Goal: Browse casually: Explore the website without a specific task or goal

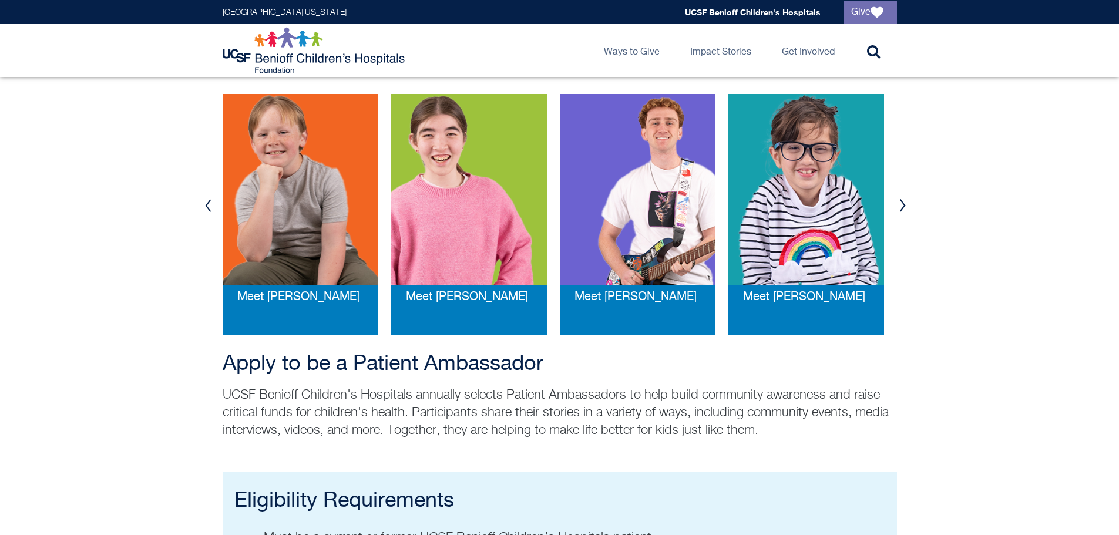
scroll to position [235, 0]
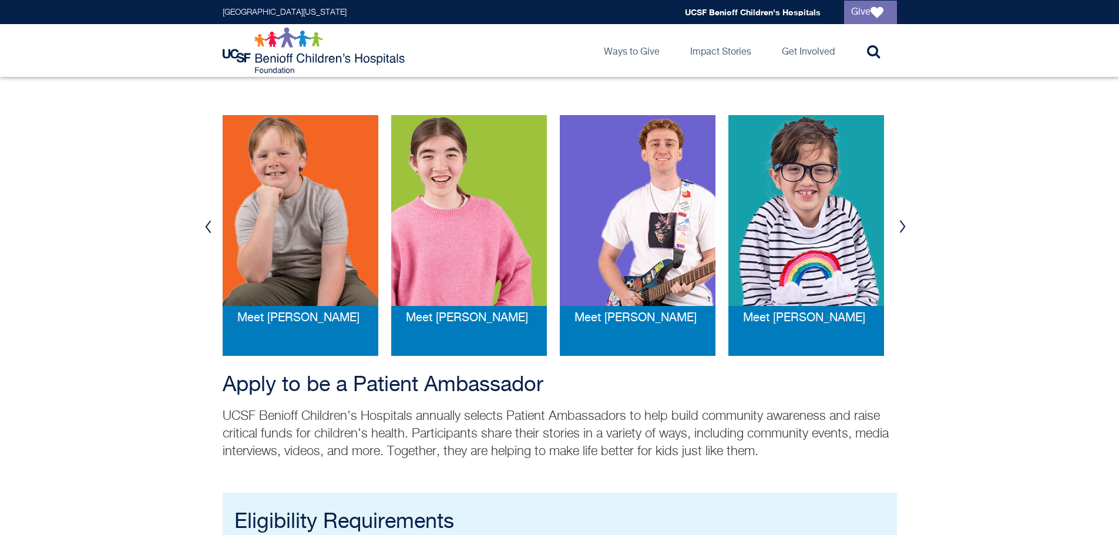
click at [903, 229] on button "Next" at bounding box center [903, 226] width 18 height 35
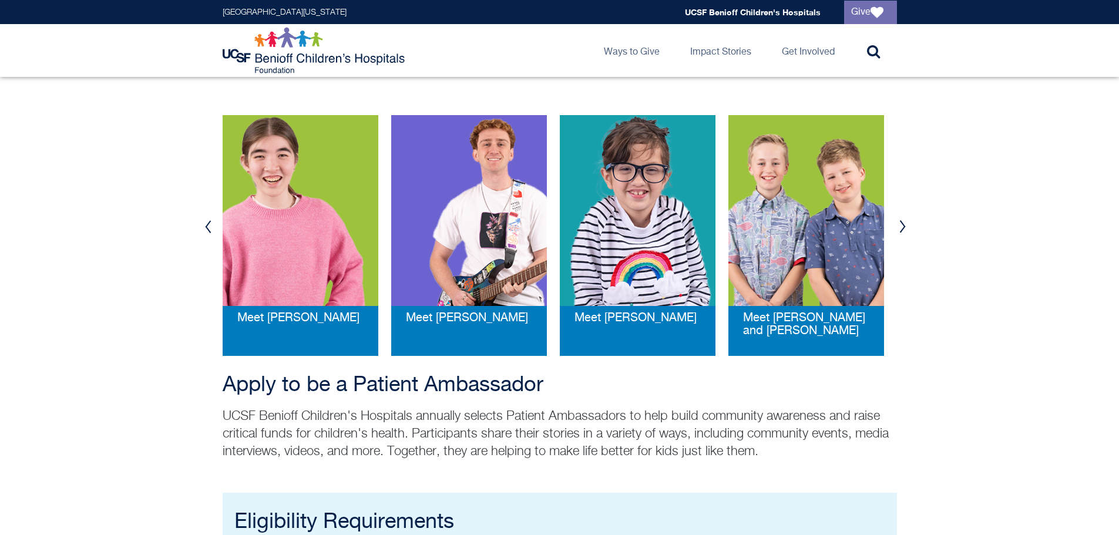
click at [903, 228] on button "Next" at bounding box center [903, 226] width 18 height 35
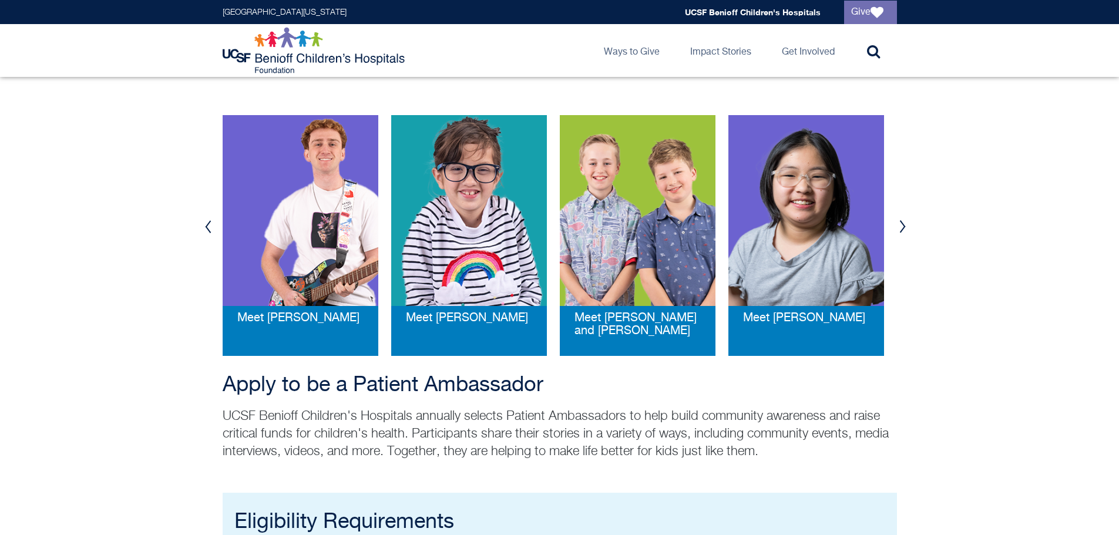
click at [904, 226] on button "Next" at bounding box center [903, 226] width 18 height 35
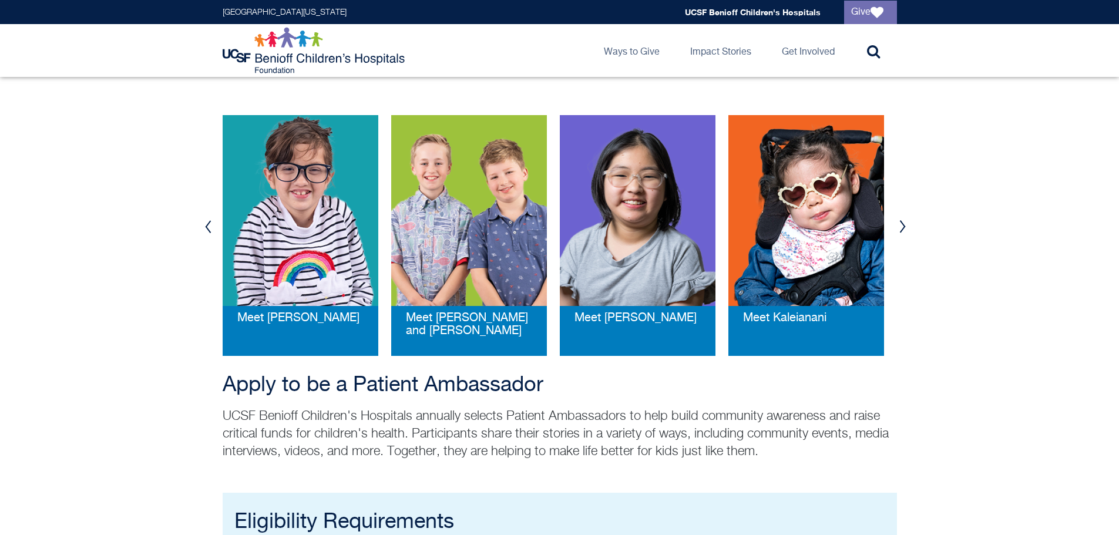
click at [904, 226] on button "Next" at bounding box center [903, 226] width 18 height 35
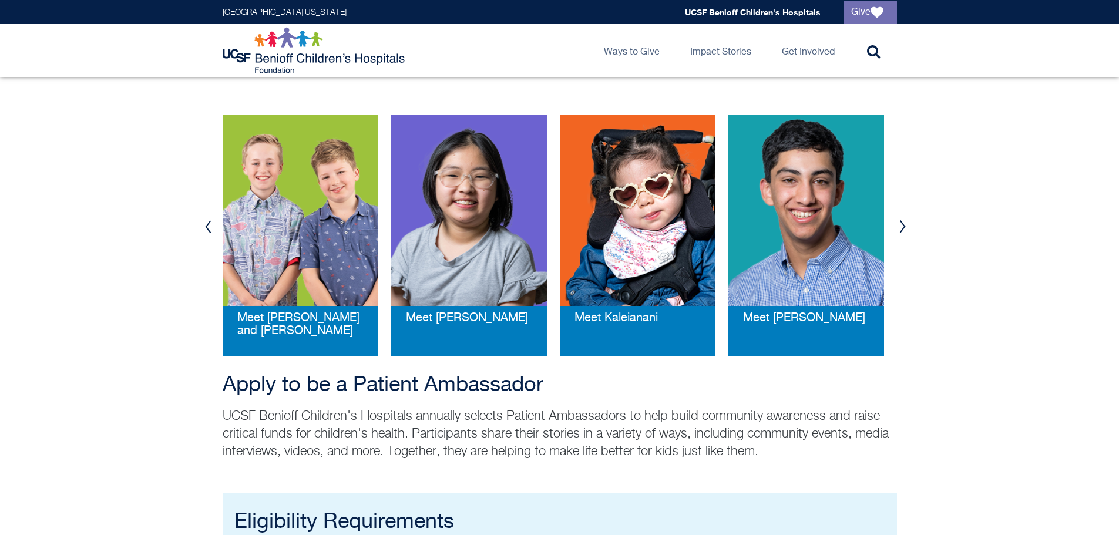
click at [905, 226] on button "Next" at bounding box center [903, 226] width 18 height 35
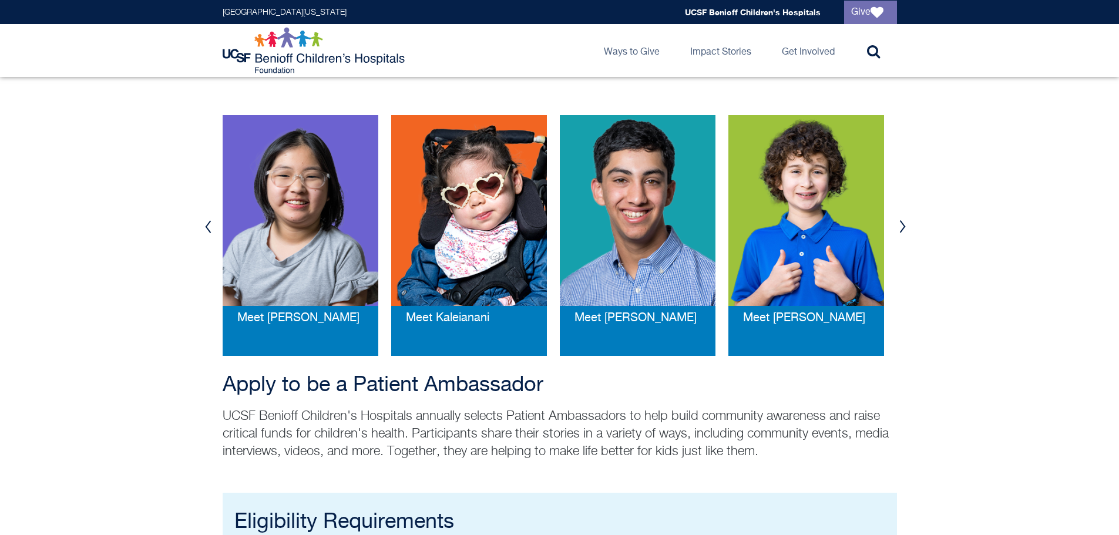
click at [905, 226] on button "Next" at bounding box center [903, 226] width 18 height 35
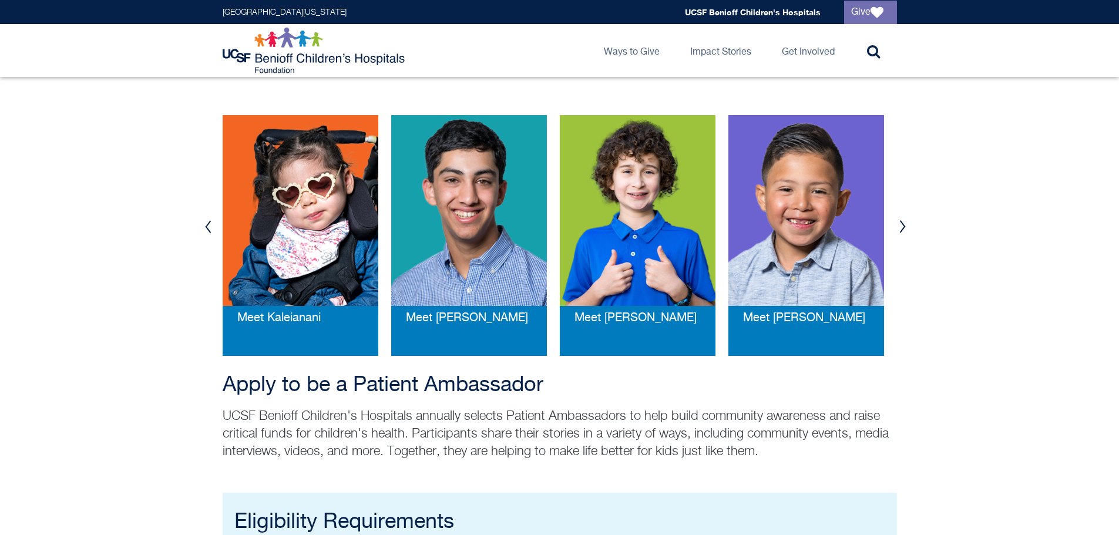
click at [905, 225] on button "Next" at bounding box center [903, 226] width 18 height 35
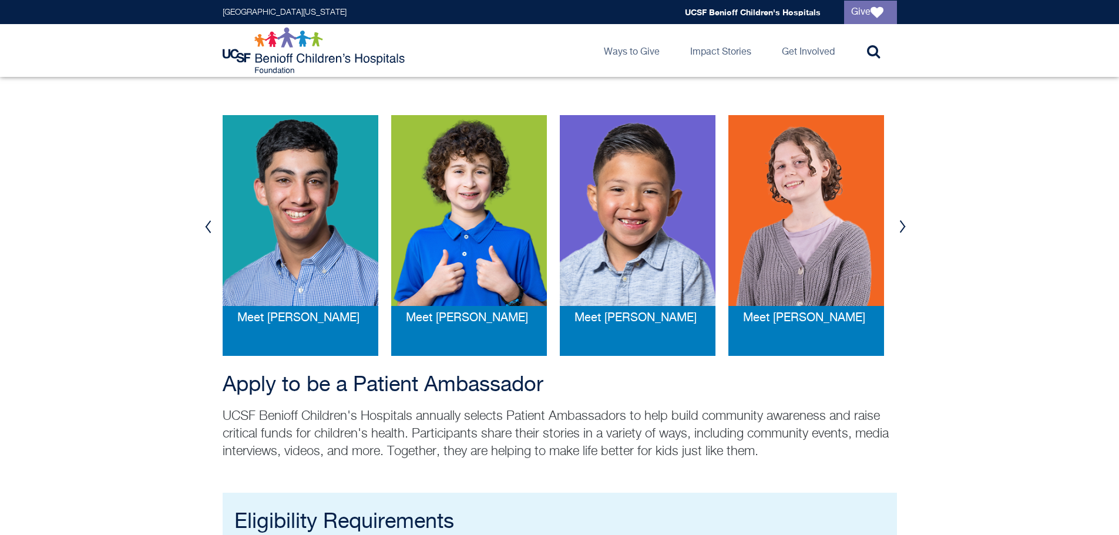
click at [905, 225] on button "Next" at bounding box center [903, 226] width 18 height 35
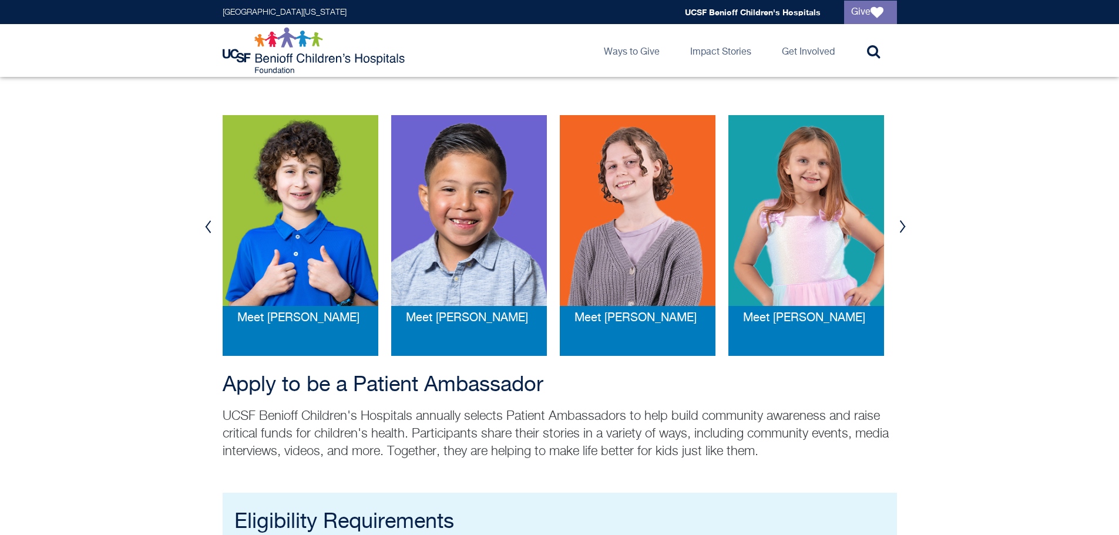
click at [905, 223] on button "Next" at bounding box center [903, 226] width 18 height 35
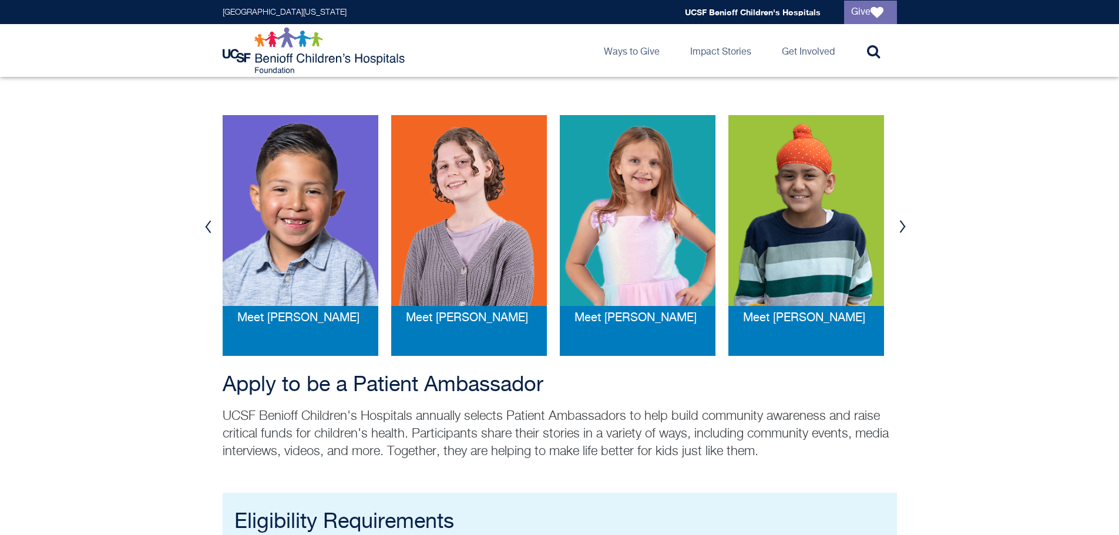
click at [906, 223] on button "Next" at bounding box center [903, 226] width 18 height 35
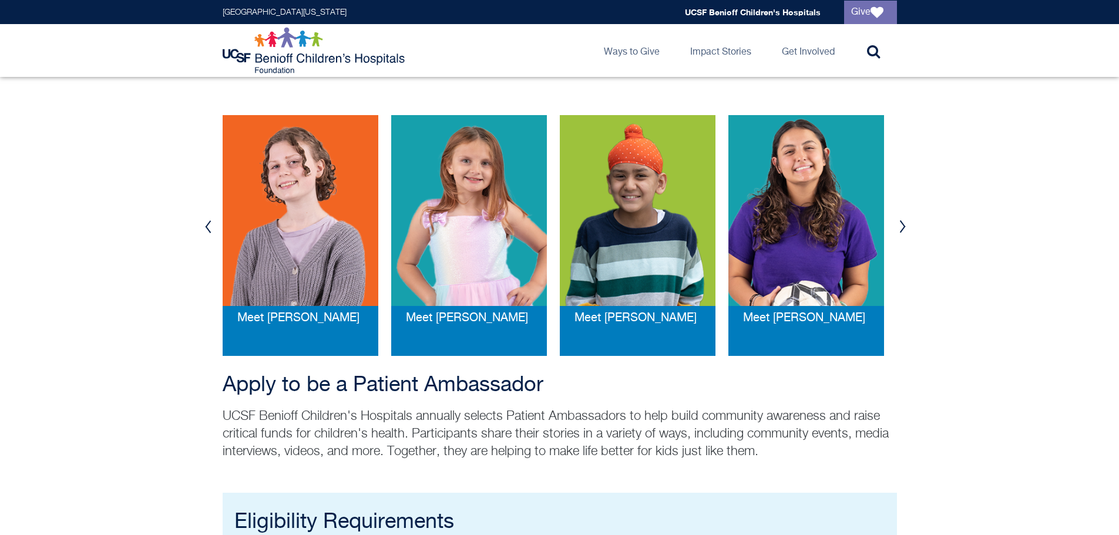
click at [906, 223] on button "Next" at bounding box center [903, 226] width 18 height 35
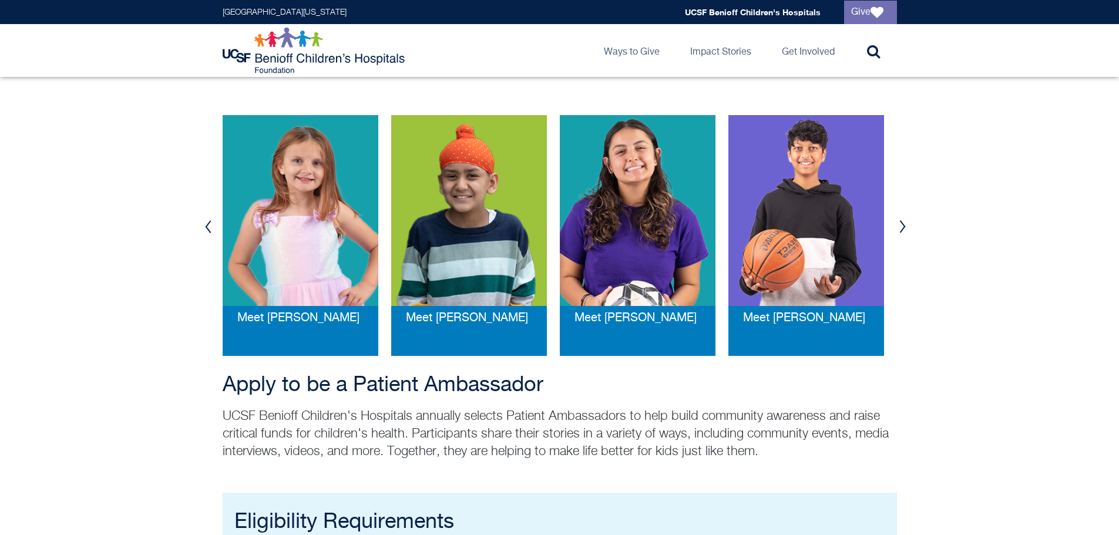
click at [906, 223] on button "Next" at bounding box center [903, 226] width 18 height 35
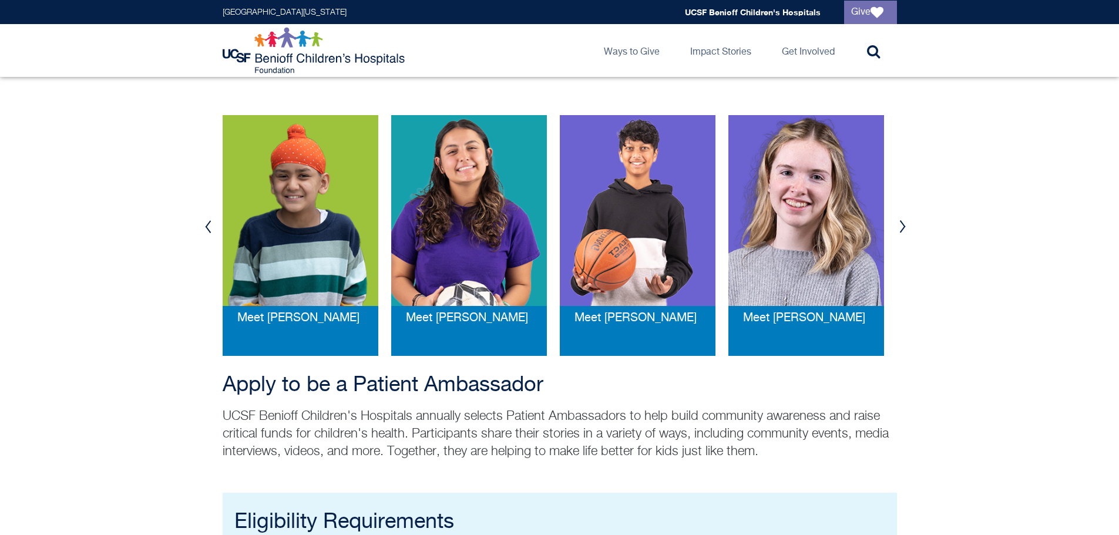
click at [906, 223] on button "Next" at bounding box center [903, 226] width 18 height 35
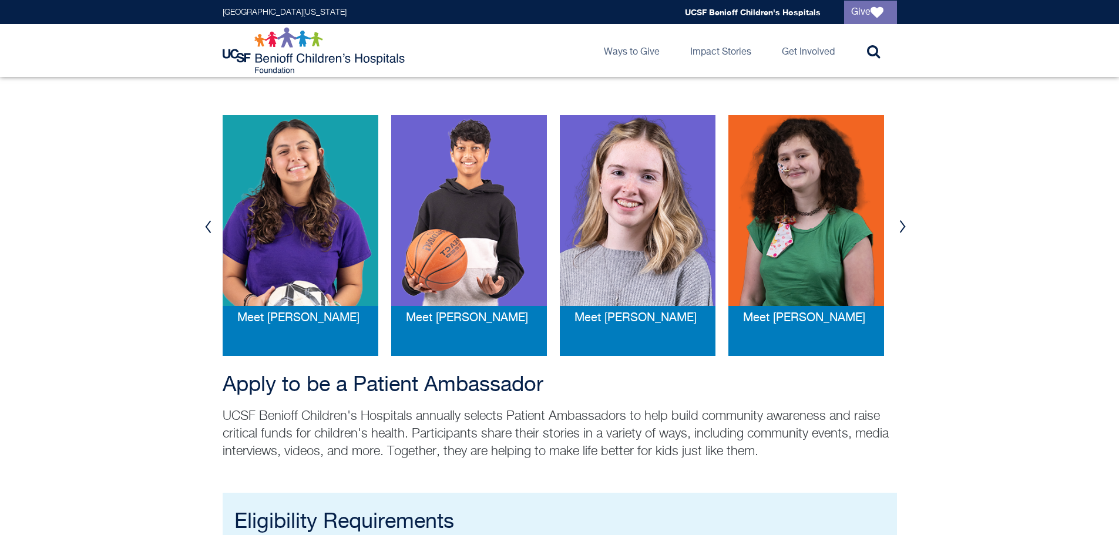
click at [906, 223] on button "Next" at bounding box center [903, 226] width 18 height 35
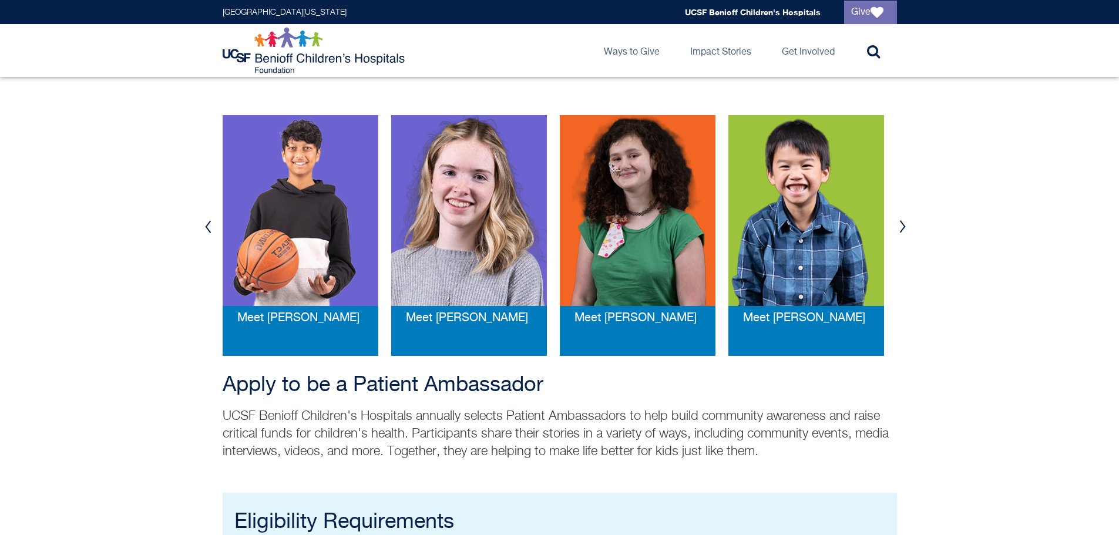
click at [906, 223] on button "Next" at bounding box center [903, 226] width 18 height 35
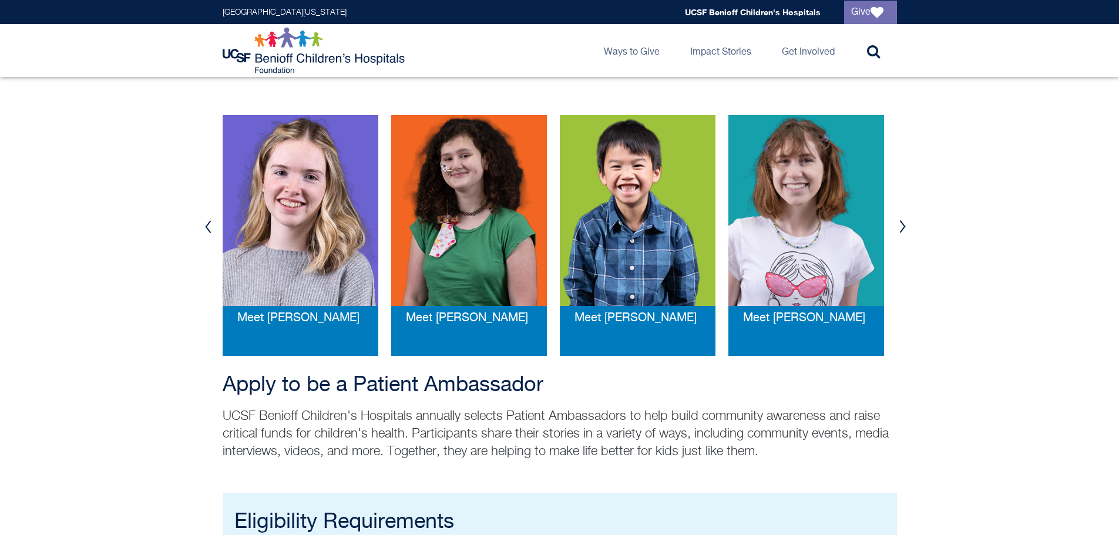
click at [905, 223] on button "Next" at bounding box center [903, 226] width 18 height 35
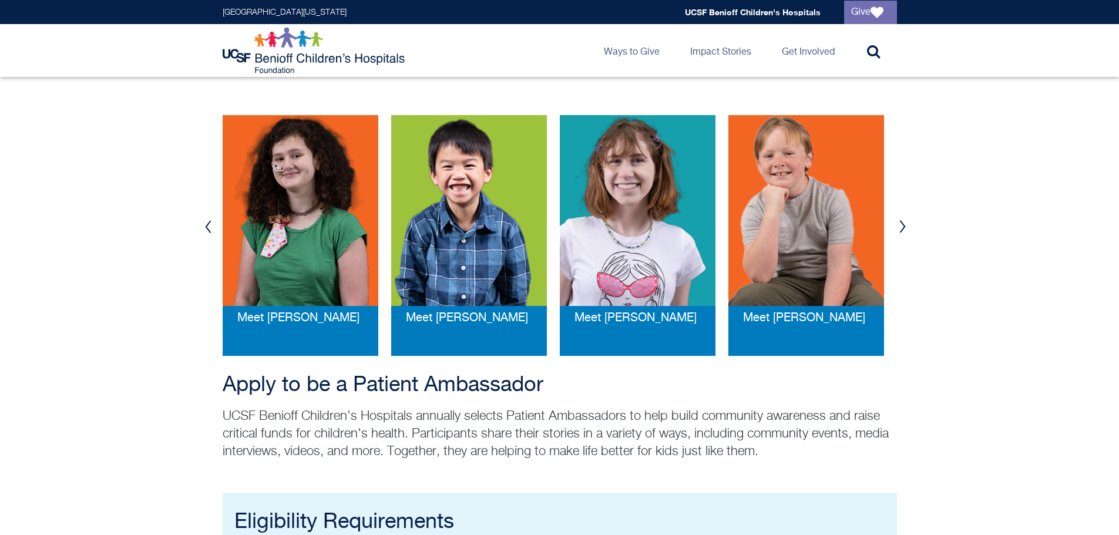
click at [905, 223] on button "Next" at bounding box center [903, 226] width 18 height 35
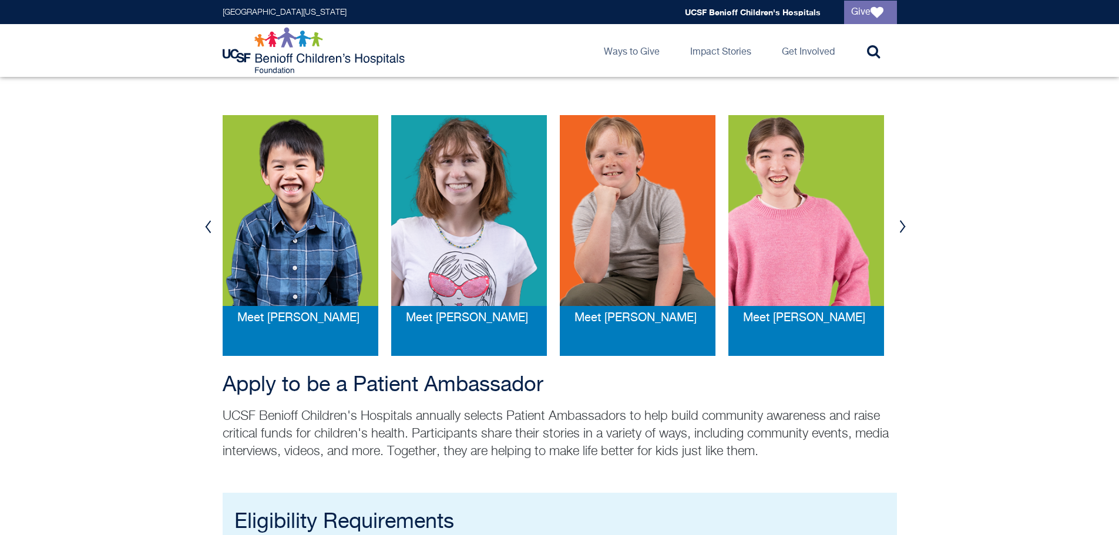
click at [905, 223] on button "Next" at bounding box center [903, 226] width 18 height 35
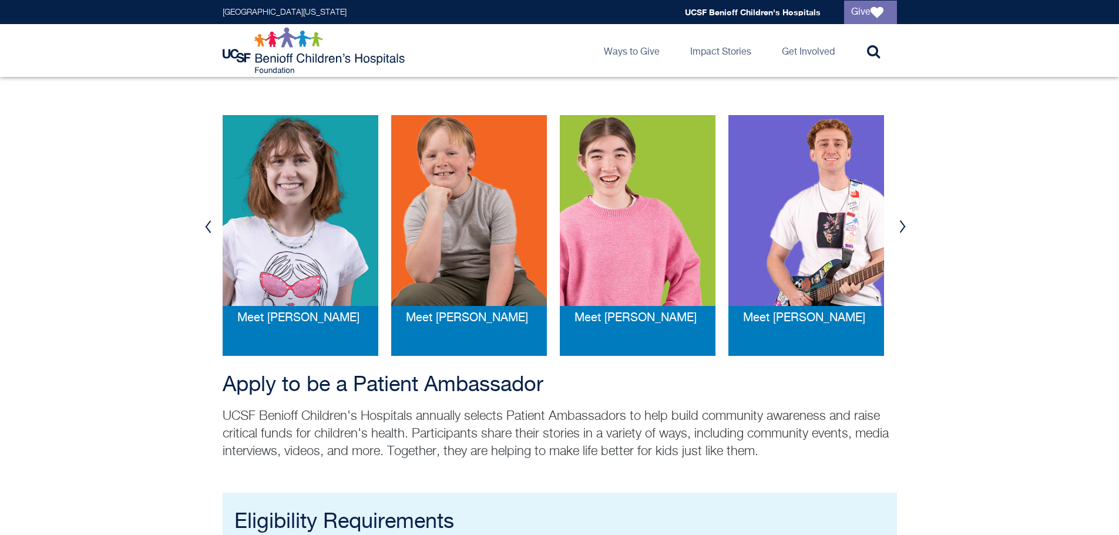
click at [905, 223] on button "Next" at bounding box center [903, 226] width 18 height 35
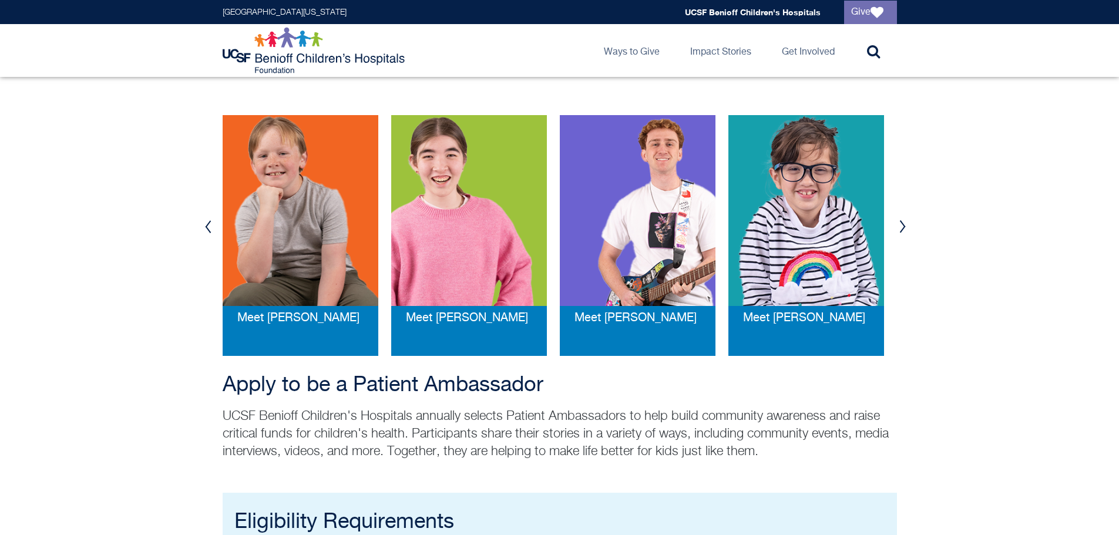
click at [905, 223] on button "Next" at bounding box center [903, 226] width 18 height 35
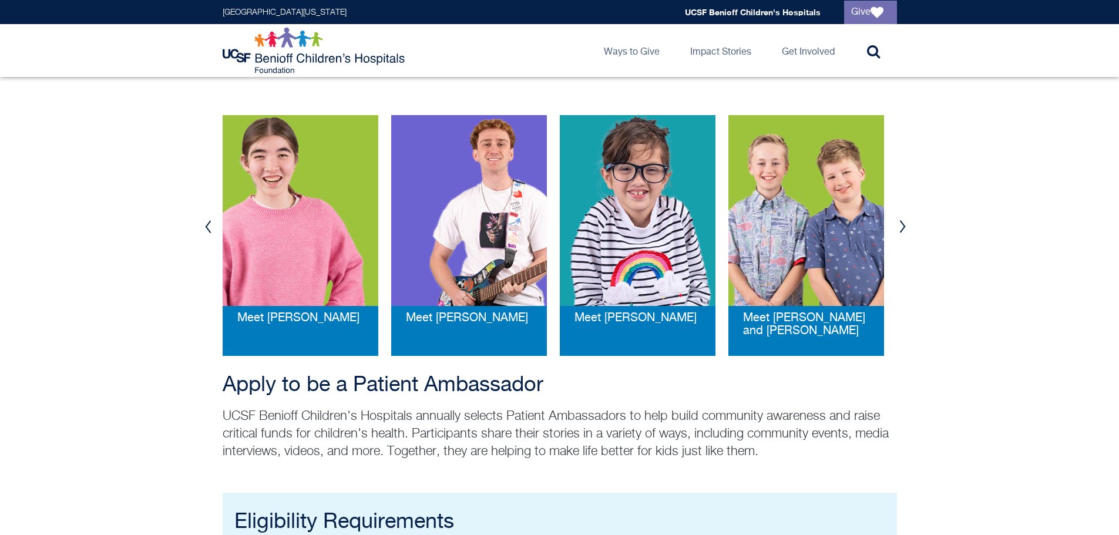
click at [905, 223] on button "Next" at bounding box center [903, 226] width 18 height 35
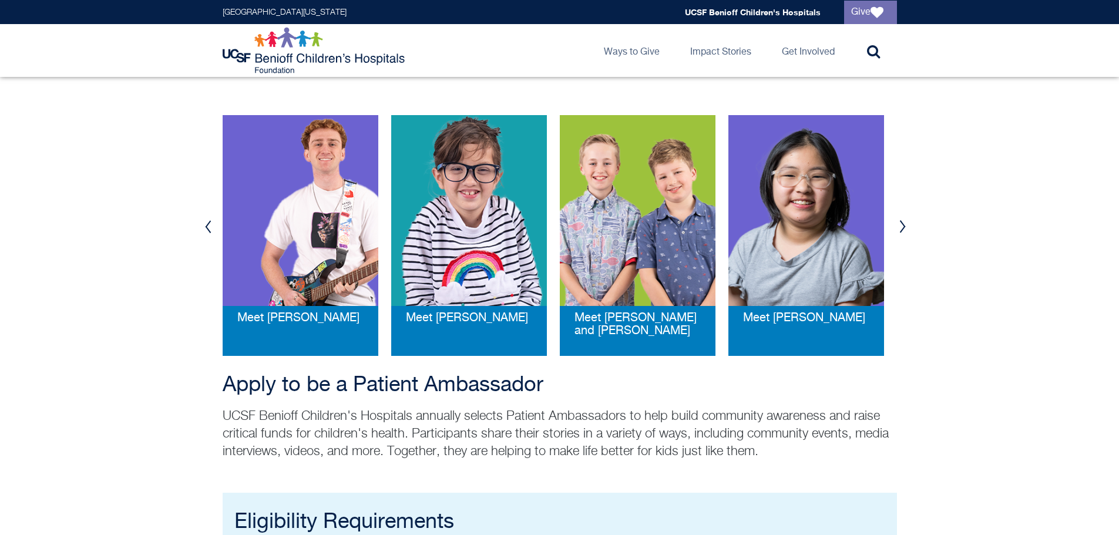
click at [905, 223] on button "Next" at bounding box center [903, 226] width 18 height 35
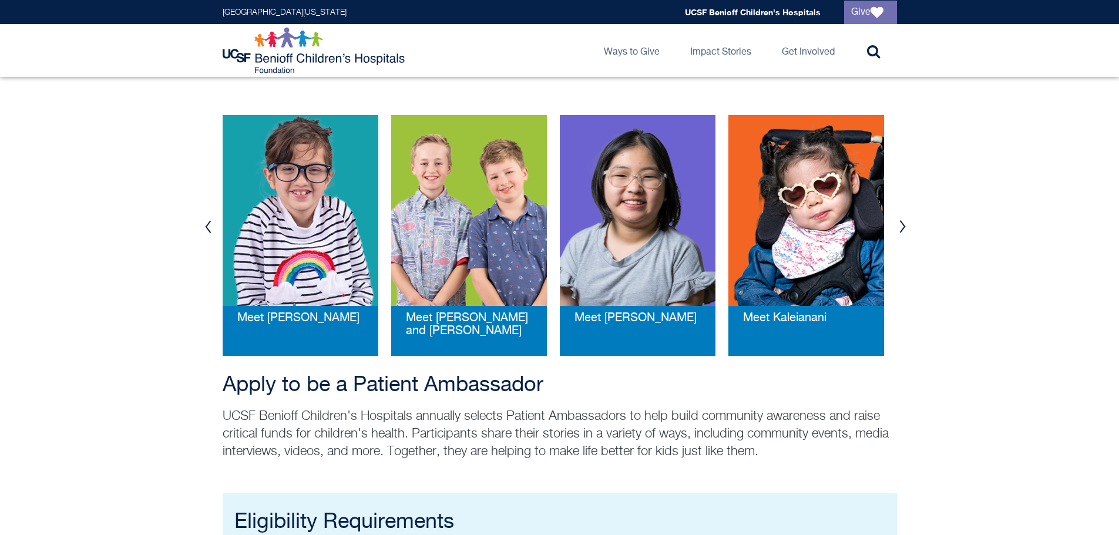
click at [906, 223] on button "Next" at bounding box center [903, 226] width 18 height 35
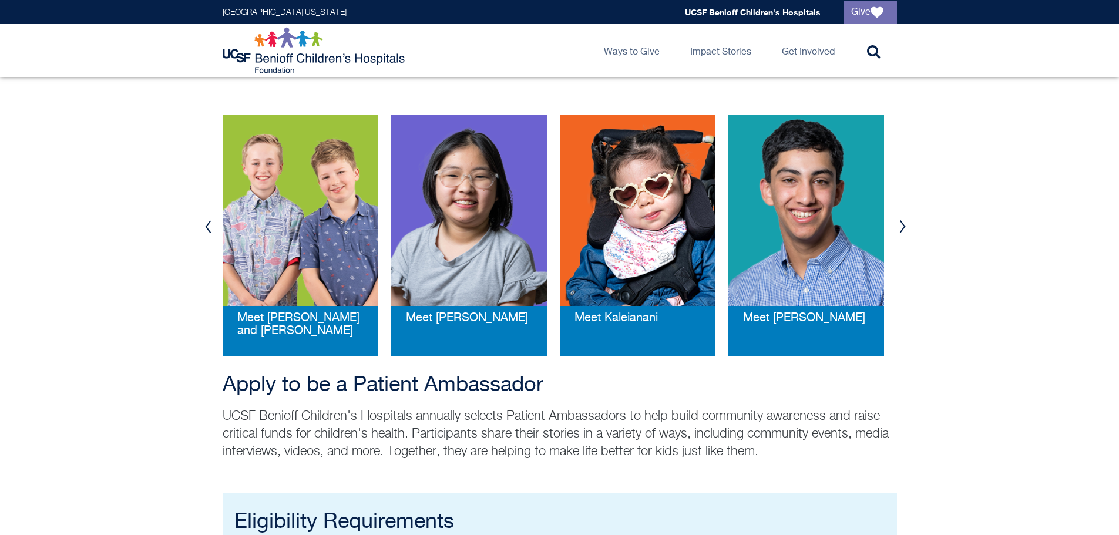
click at [906, 223] on button "Next" at bounding box center [903, 226] width 18 height 35
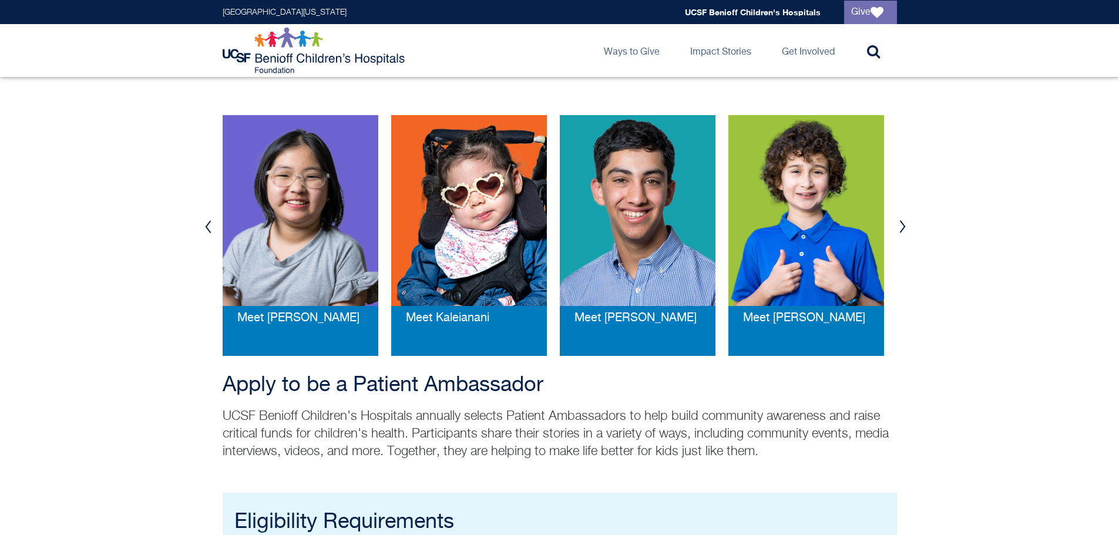
click at [906, 223] on button "Next" at bounding box center [903, 226] width 18 height 35
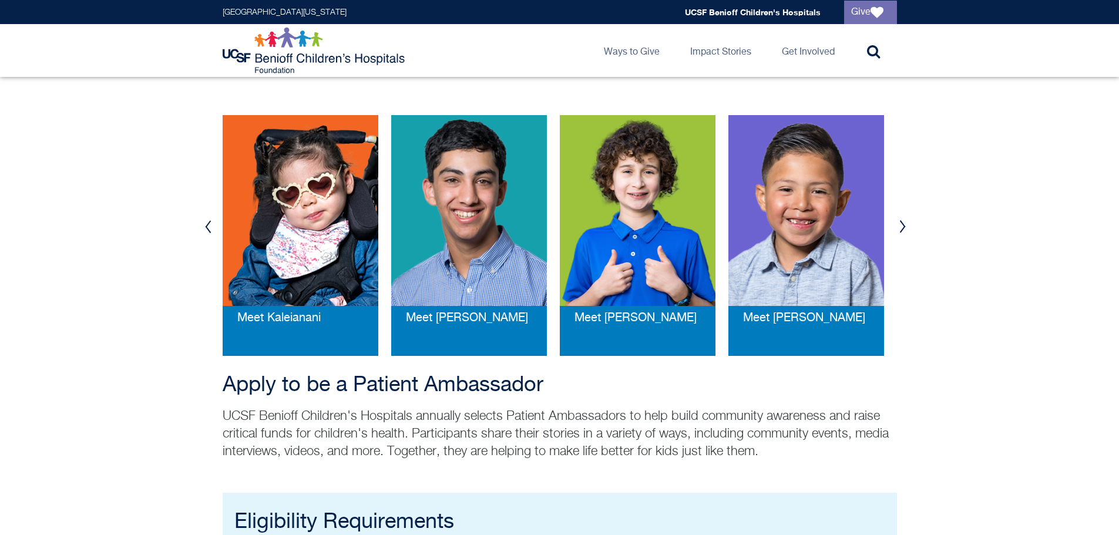
click at [909, 221] on button "Next" at bounding box center [903, 226] width 18 height 35
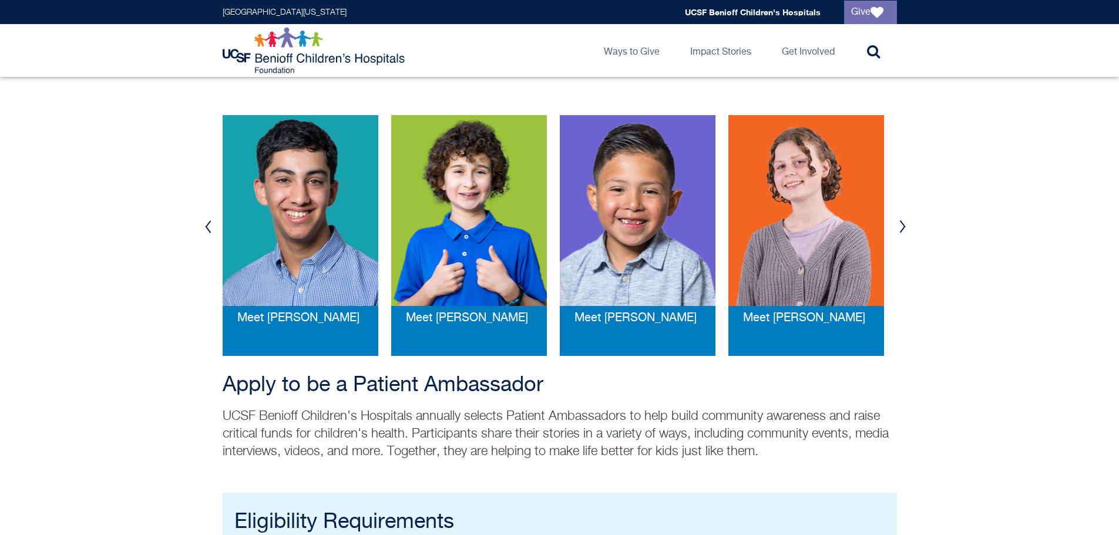
click at [909, 221] on button "Next" at bounding box center [903, 226] width 18 height 35
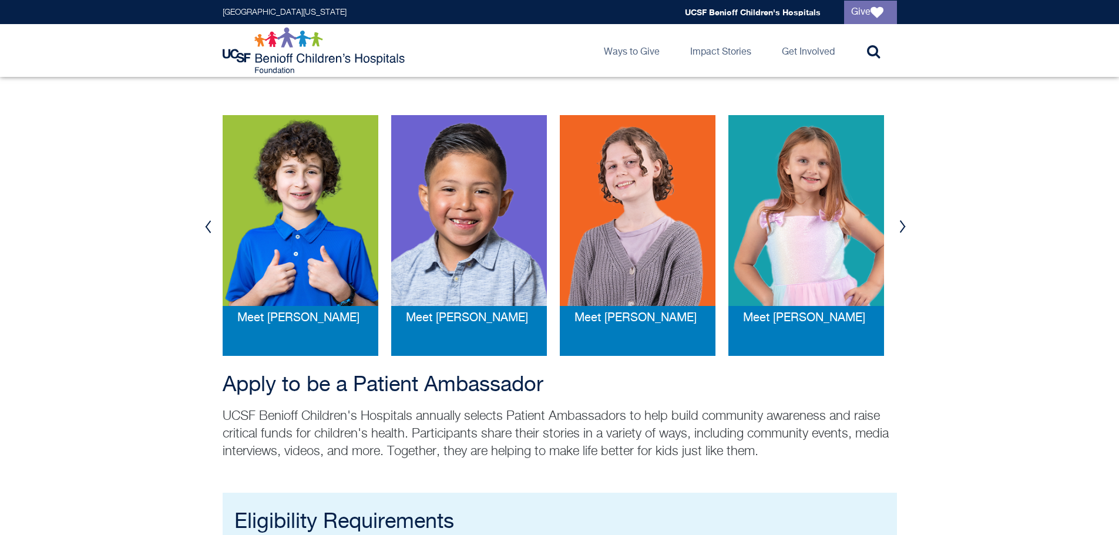
click at [909, 221] on button "Next" at bounding box center [903, 226] width 18 height 35
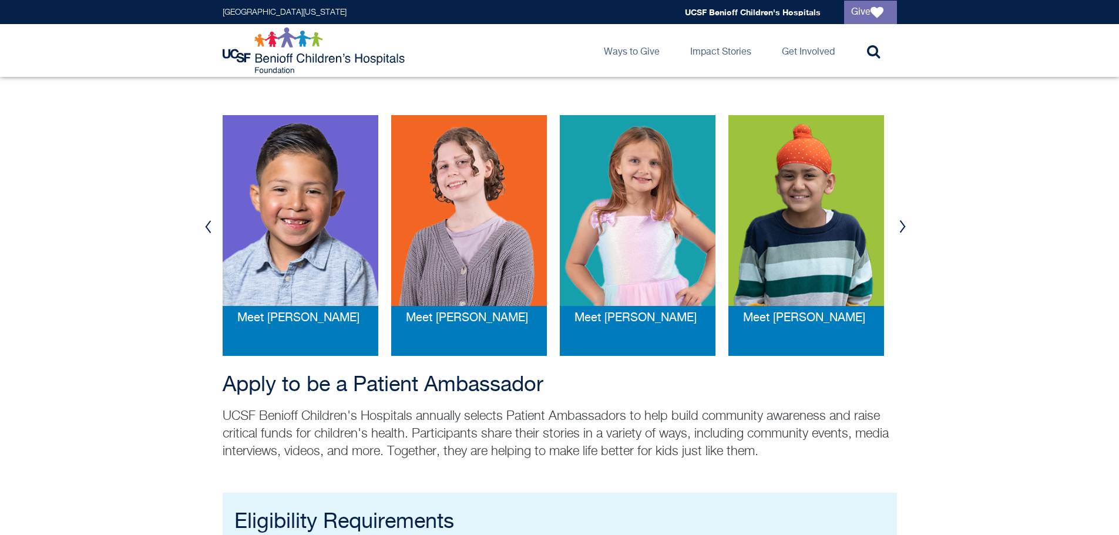
click at [910, 221] on button "Next" at bounding box center [903, 226] width 18 height 35
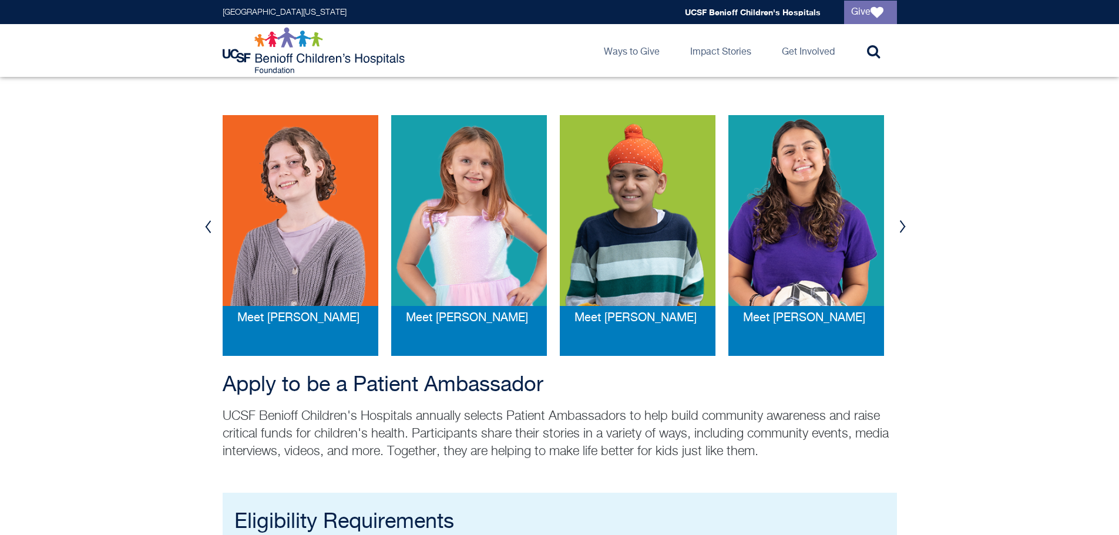
click at [910, 221] on button "Next" at bounding box center [903, 226] width 18 height 35
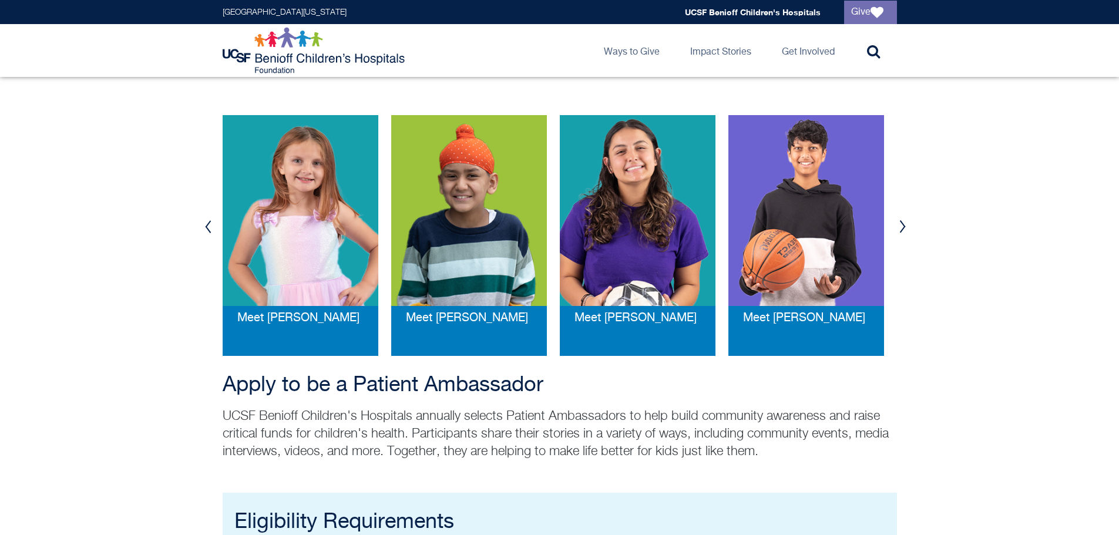
click at [910, 221] on button "Next" at bounding box center [903, 226] width 18 height 35
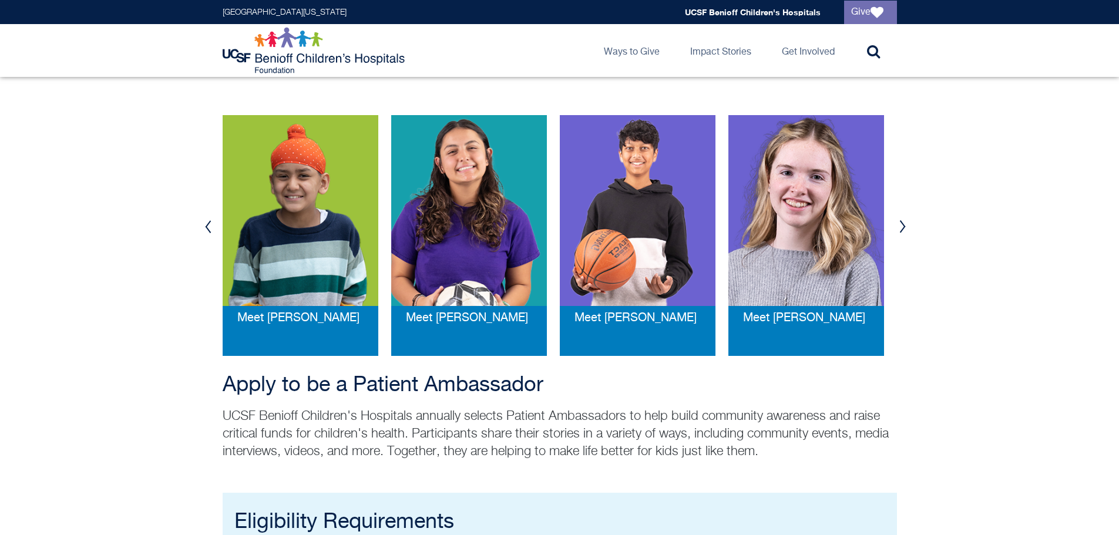
click at [910, 221] on button "Next" at bounding box center [903, 226] width 18 height 35
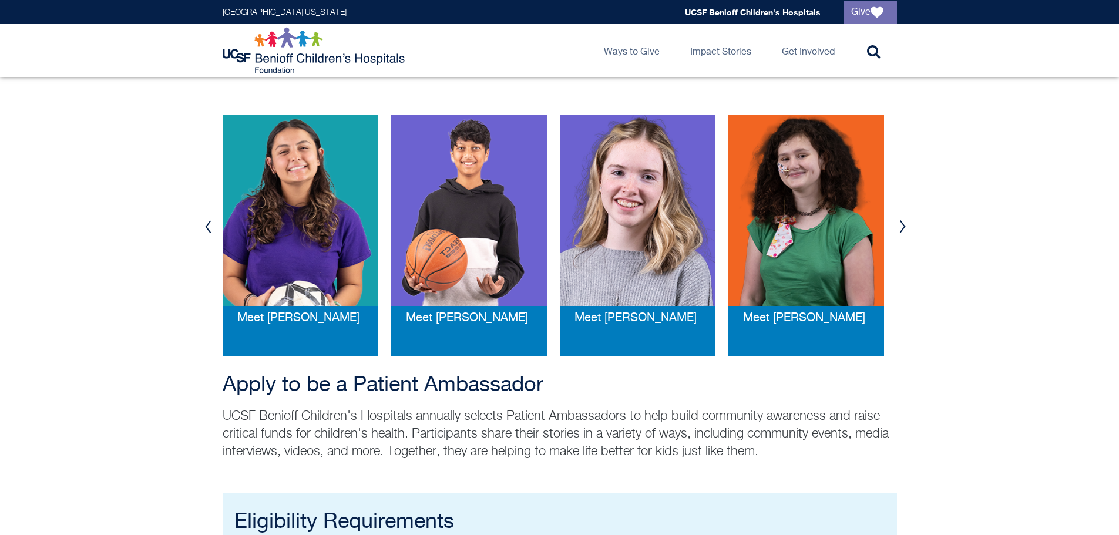
click at [910, 221] on button "Next" at bounding box center [903, 226] width 18 height 35
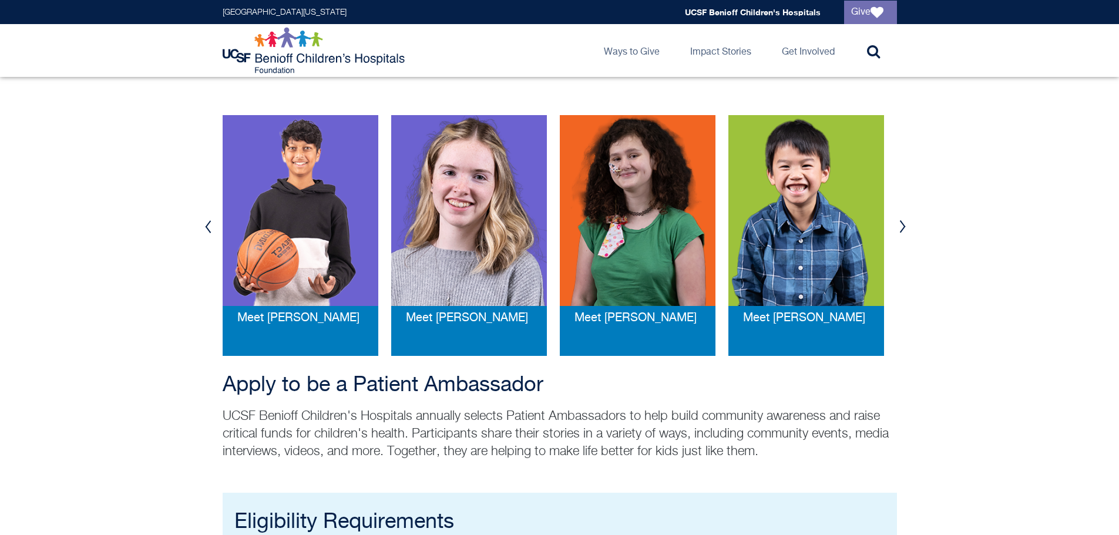
click at [910, 221] on button "Next" at bounding box center [903, 226] width 18 height 35
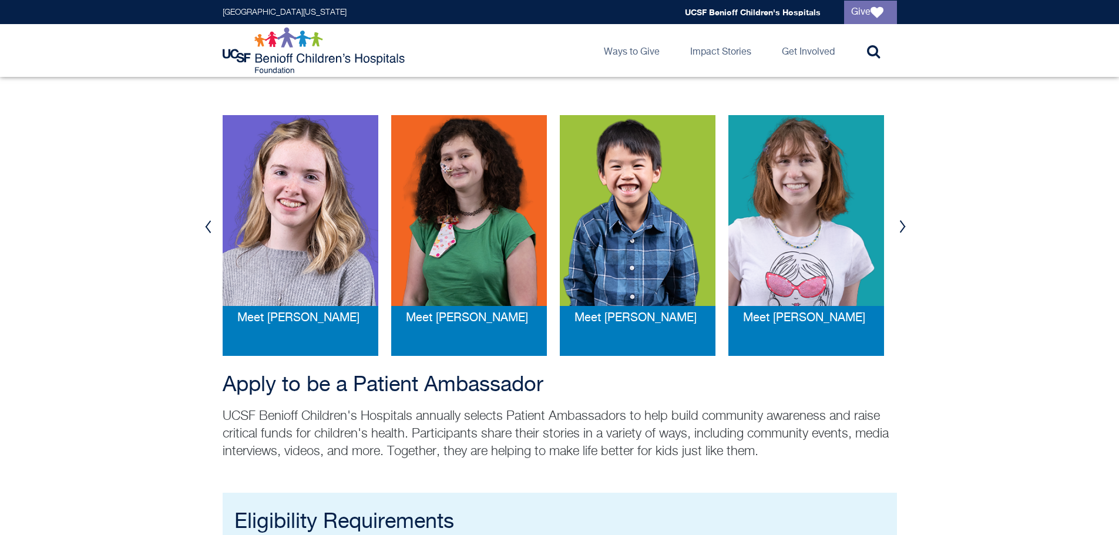
click at [910, 221] on button "Next" at bounding box center [903, 226] width 18 height 35
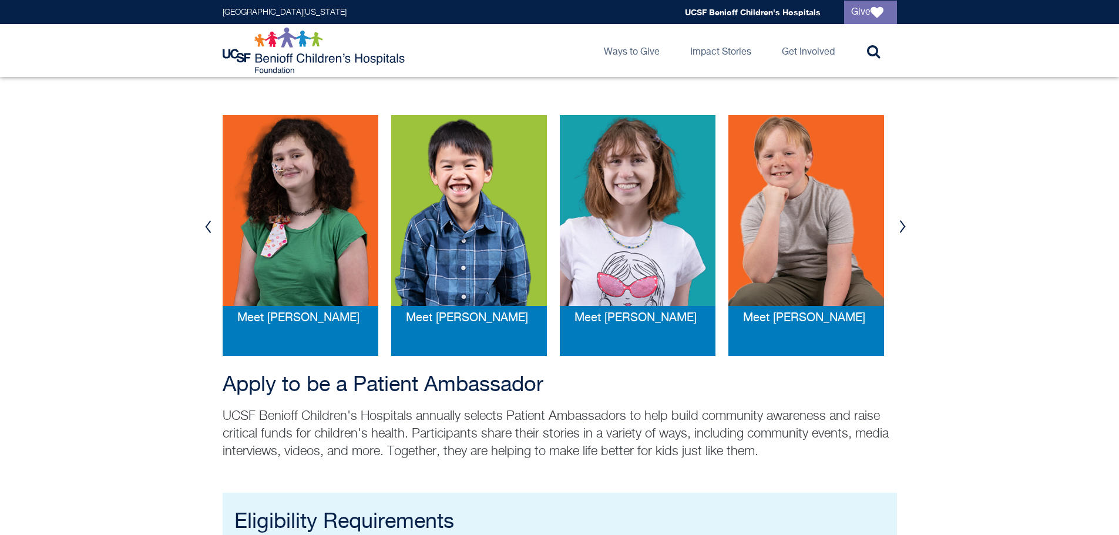
click at [210, 232] on button "Previous" at bounding box center [209, 226] width 18 height 35
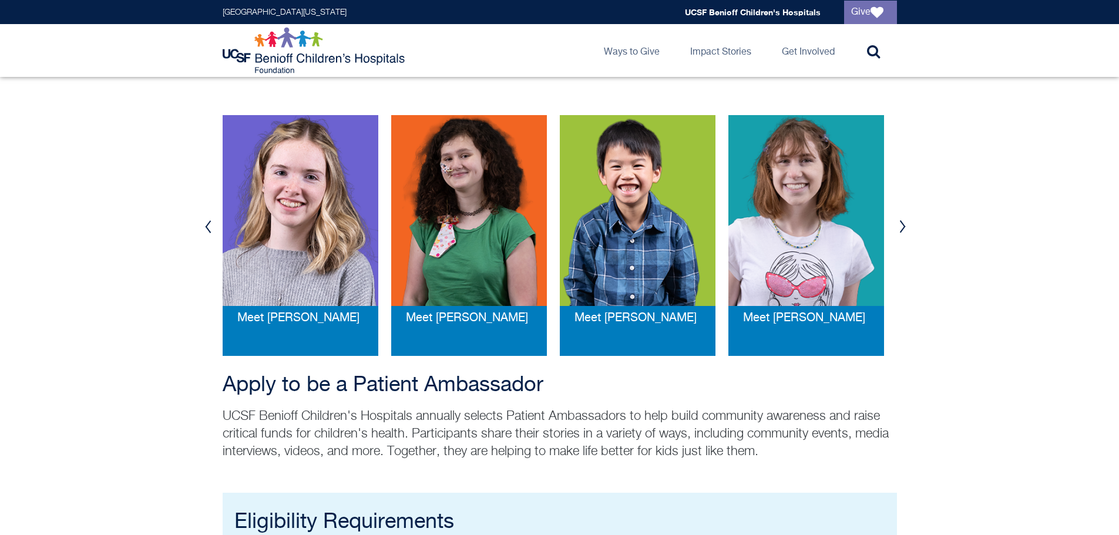
click at [210, 230] on button "Previous" at bounding box center [209, 226] width 18 height 35
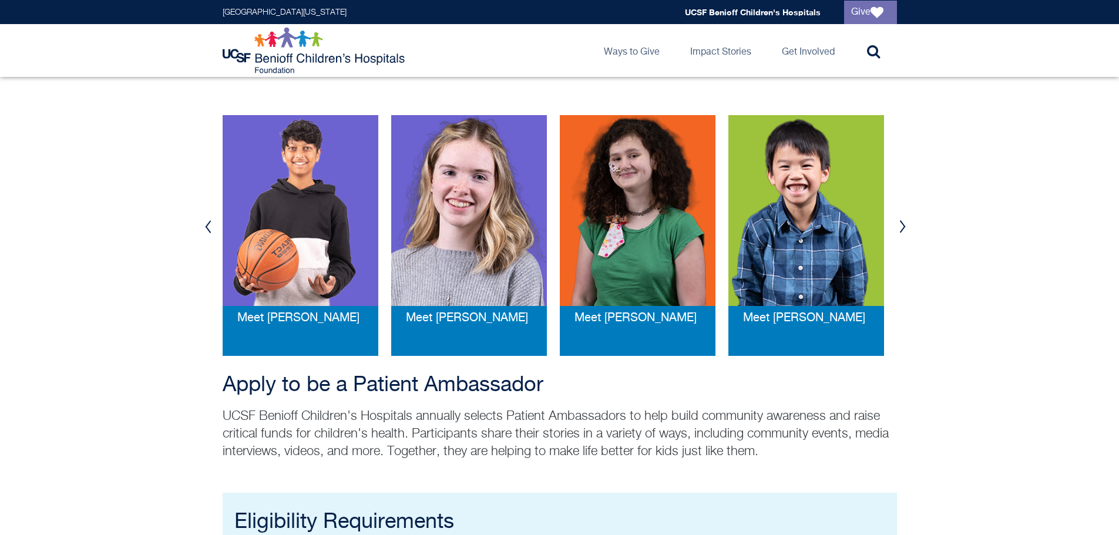
click at [209, 229] on button "Previous" at bounding box center [209, 226] width 18 height 35
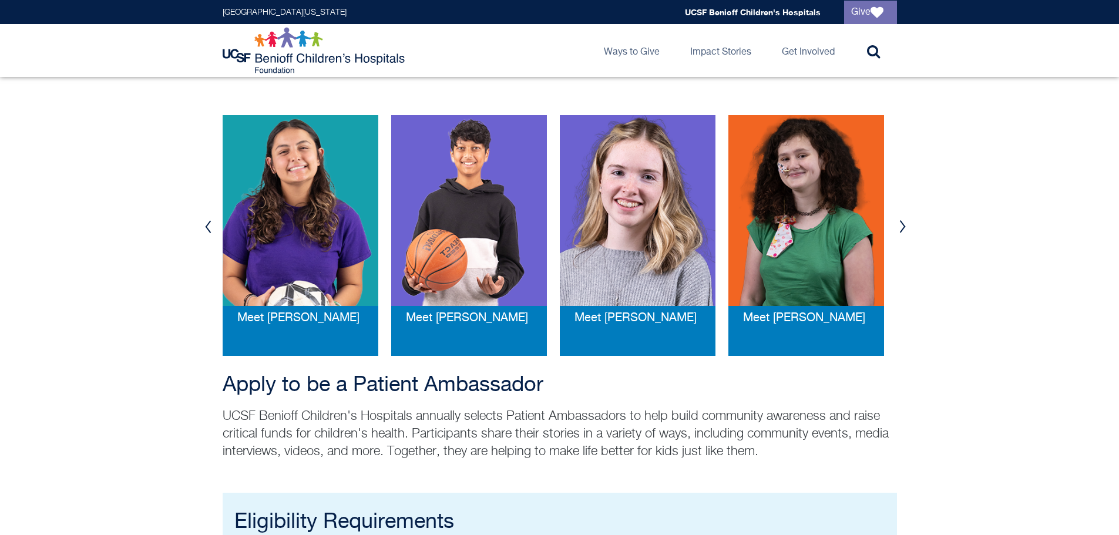
click at [209, 228] on button "Previous" at bounding box center [209, 226] width 18 height 35
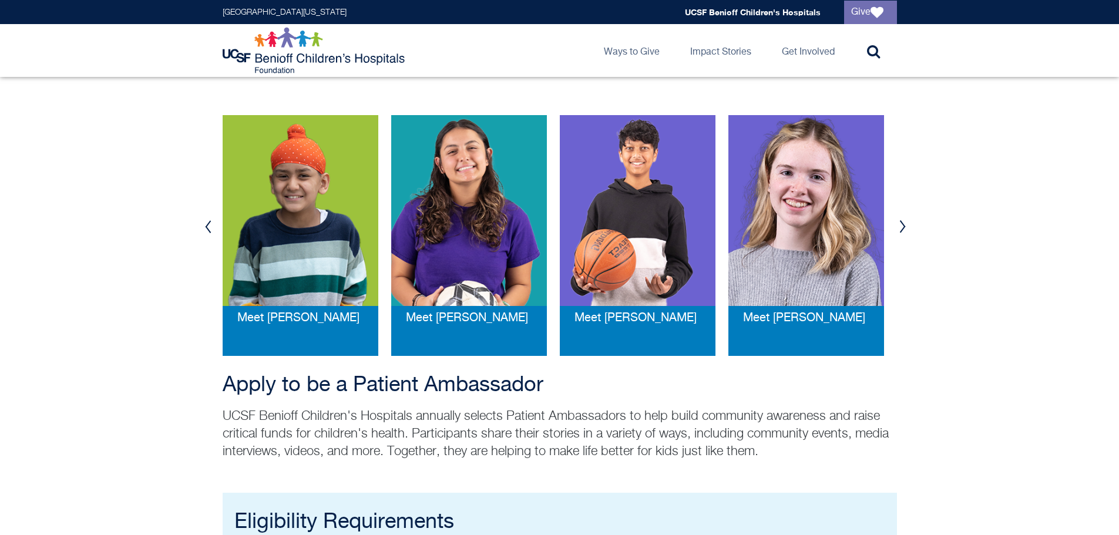
click at [209, 227] on button "Previous" at bounding box center [209, 226] width 18 height 35
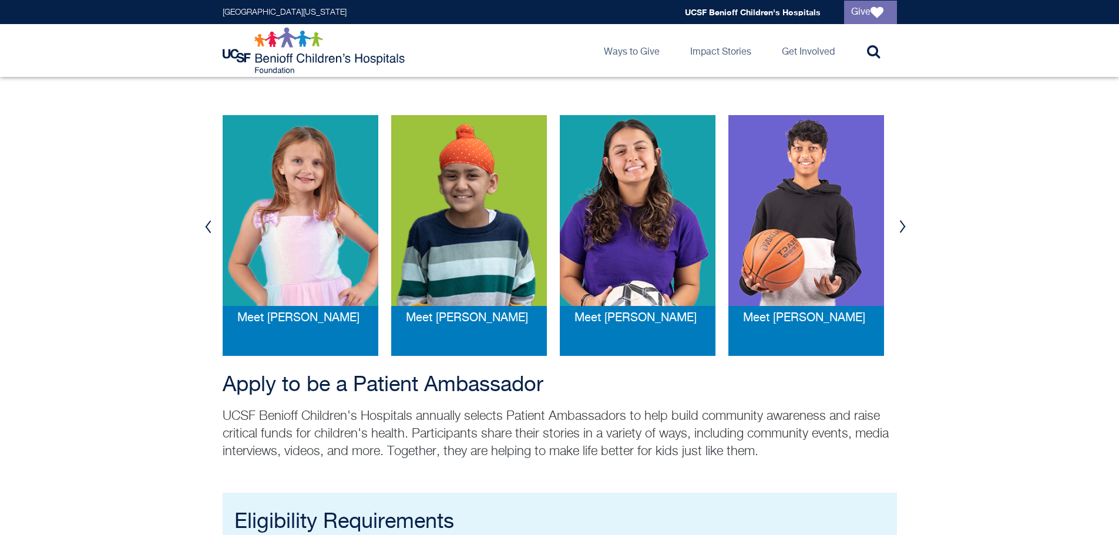
click at [209, 226] on button "Previous" at bounding box center [209, 226] width 18 height 35
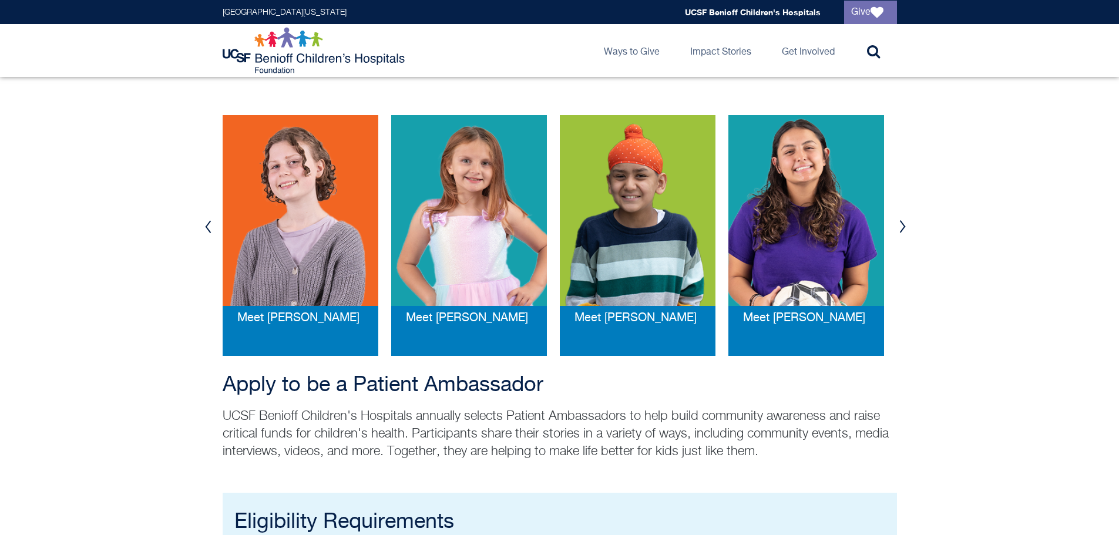
click at [209, 226] on button "Previous" at bounding box center [209, 226] width 18 height 35
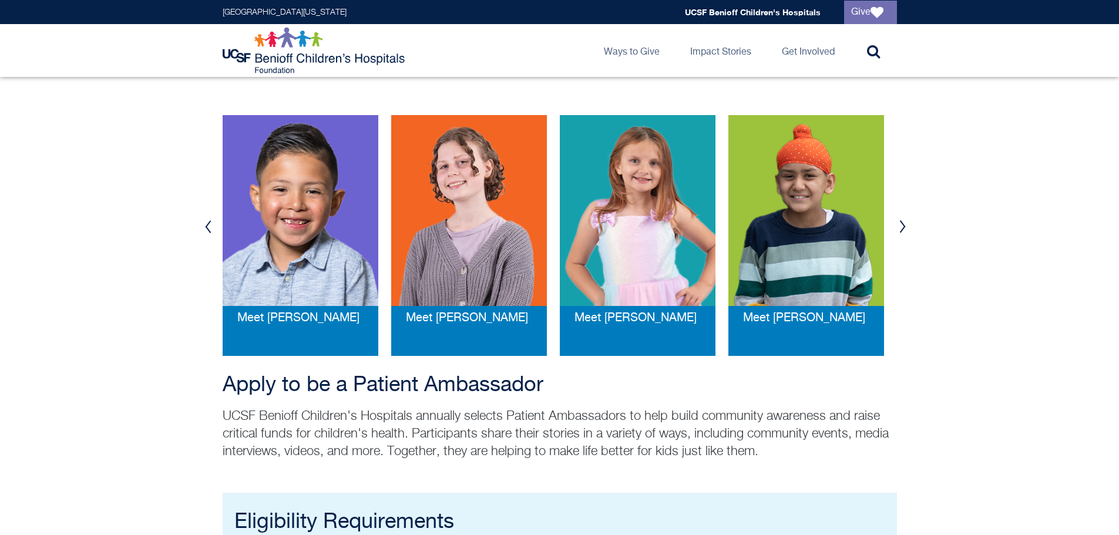
click at [209, 226] on button "Previous" at bounding box center [209, 226] width 18 height 35
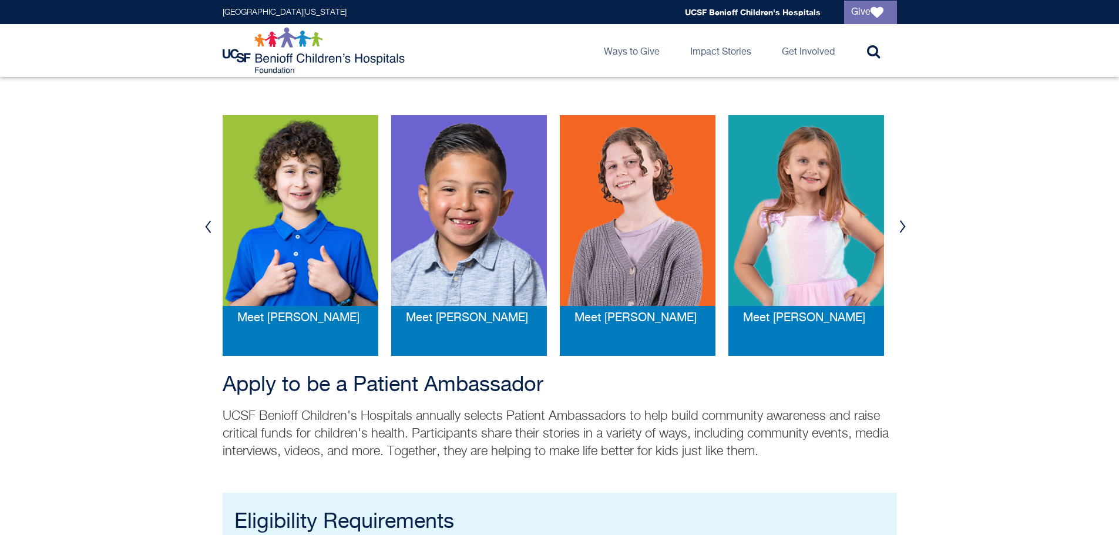
click at [209, 226] on button "Previous" at bounding box center [209, 226] width 18 height 35
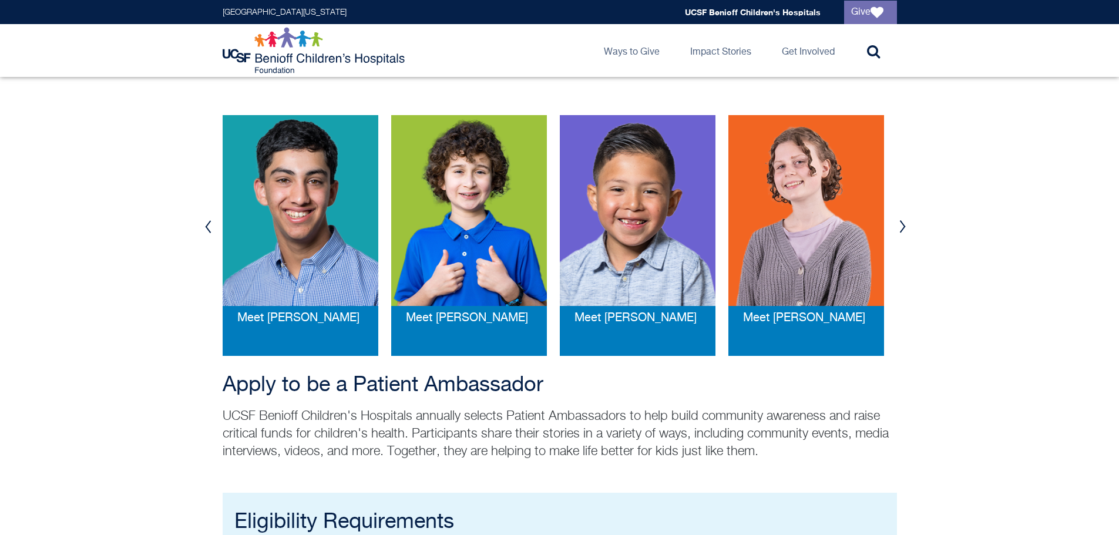
click at [209, 226] on button "Previous" at bounding box center [209, 226] width 18 height 35
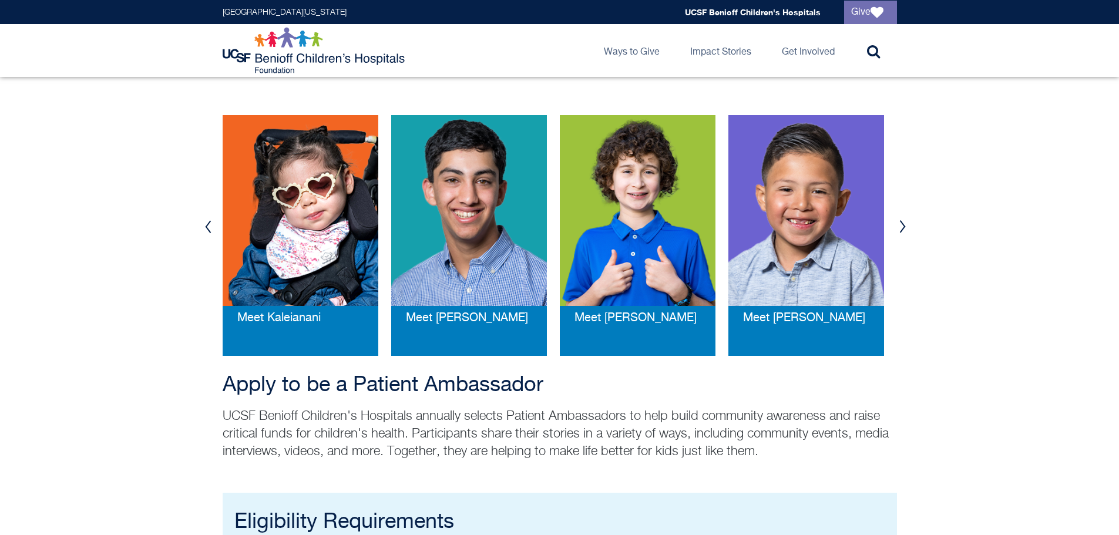
click at [209, 225] on button "Previous" at bounding box center [209, 226] width 18 height 35
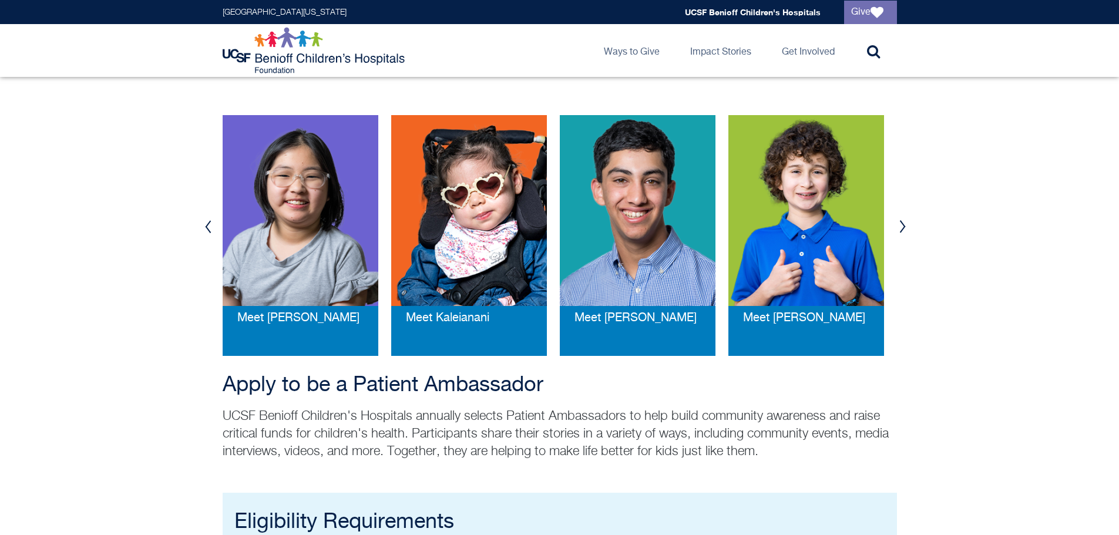
click at [209, 225] on button "Previous" at bounding box center [209, 226] width 18 height 35
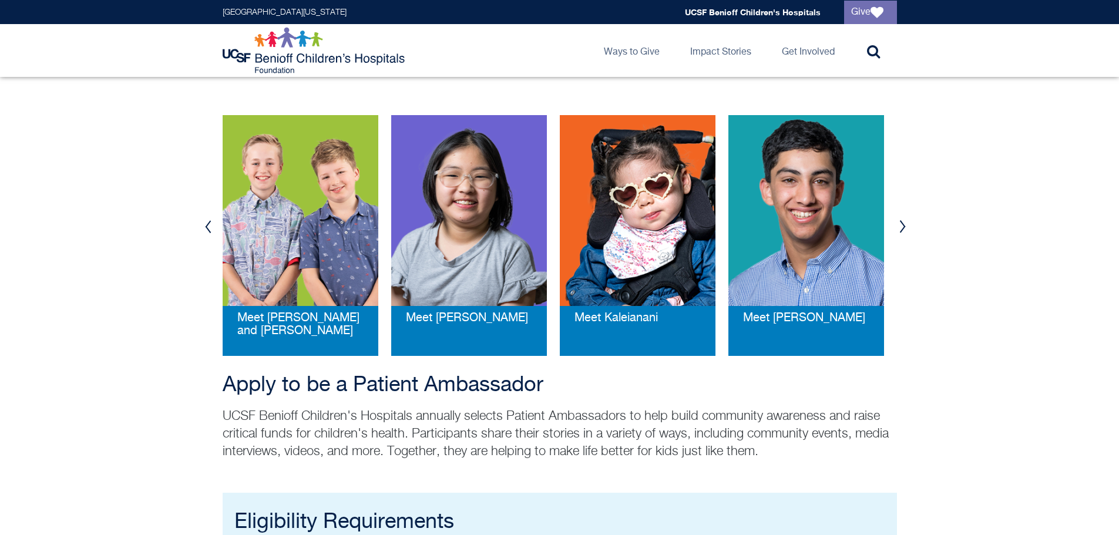
click at [209, 225] on button "Previous" at bounding box center [209, 226] width 18 height 35
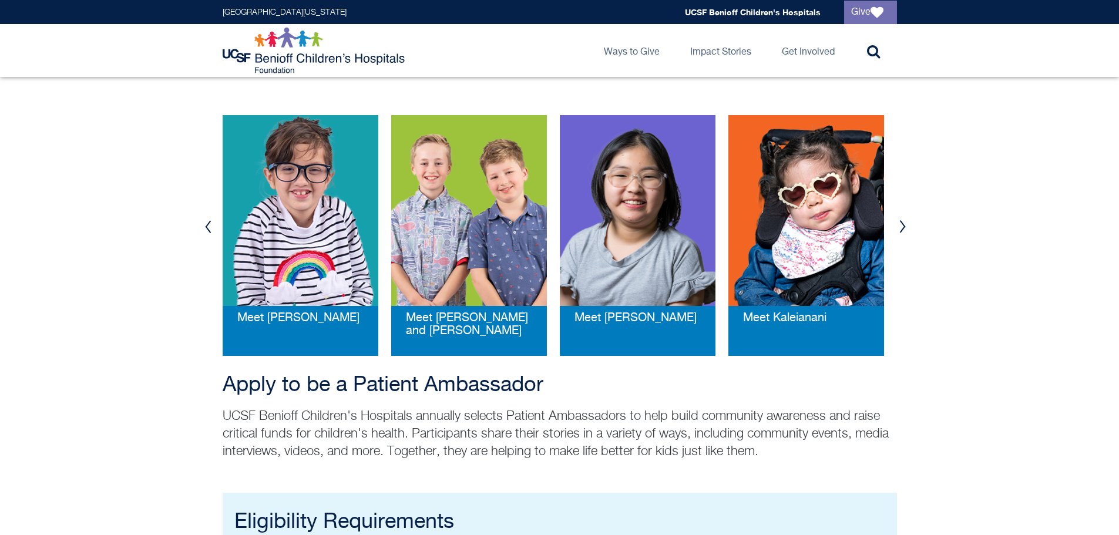
click at [209, 225] on button "Previous" at bounding box center [209, 226] width 18 height 35
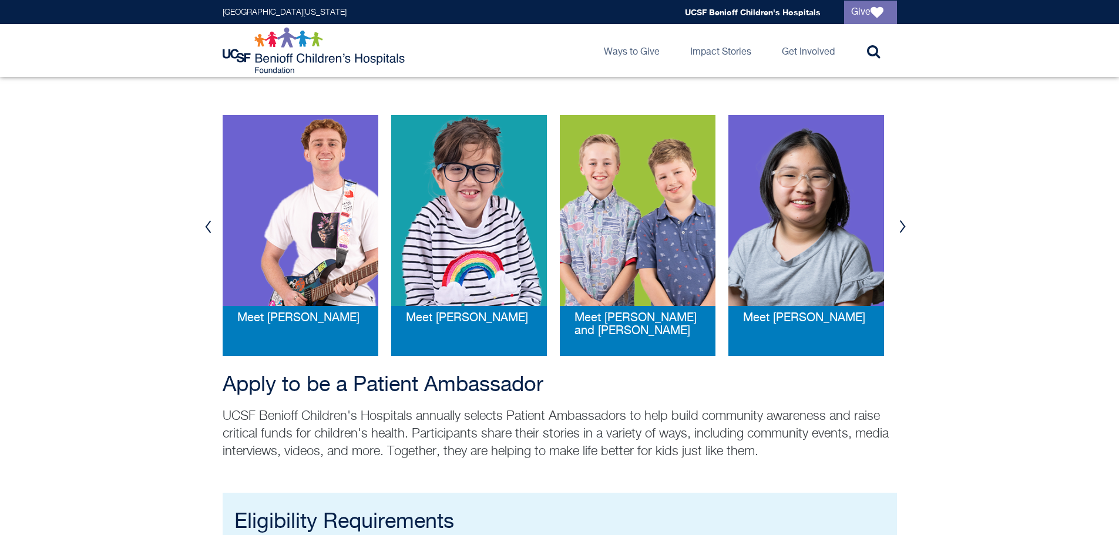
click at [209, 225] on button "Previous" at bounding box center [209, 226] width 18 height 35
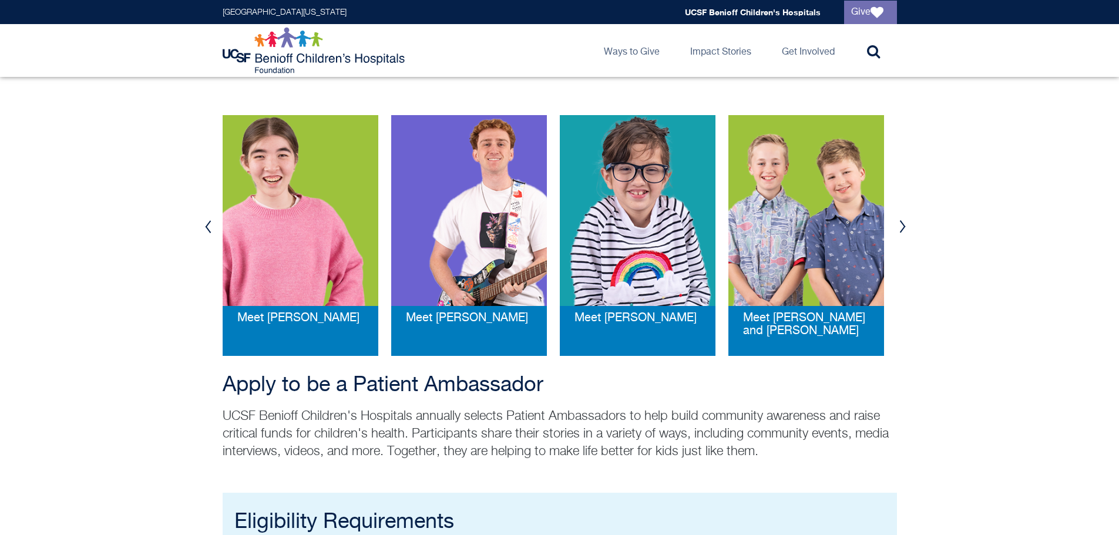
click at [209, 225] on button "Previous" at bounding box center [209, 226] width 18 height 35
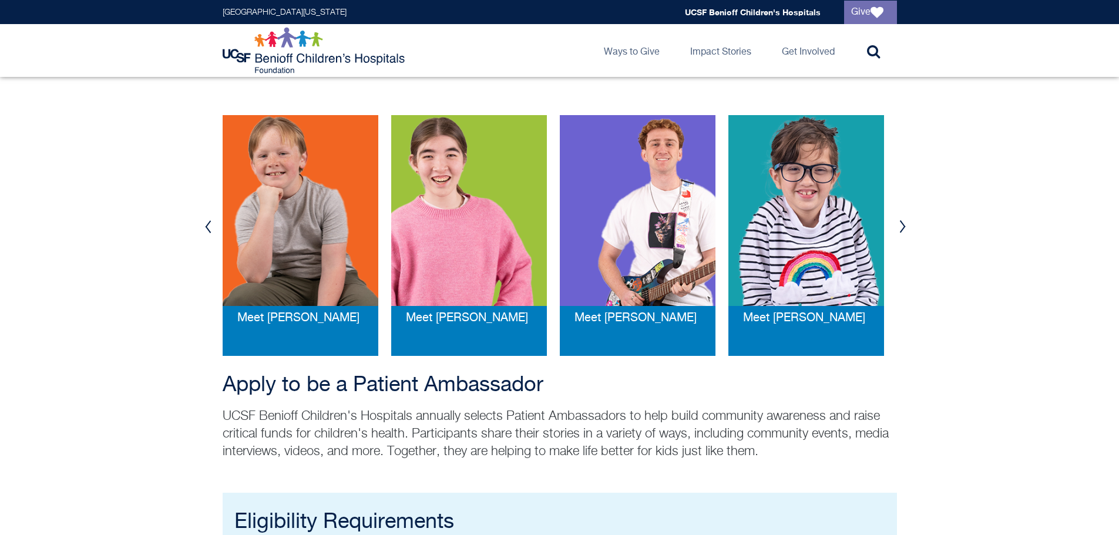
click at [209, 225] on button "Previous" at bounding box center [209, 226] width 18 height 35
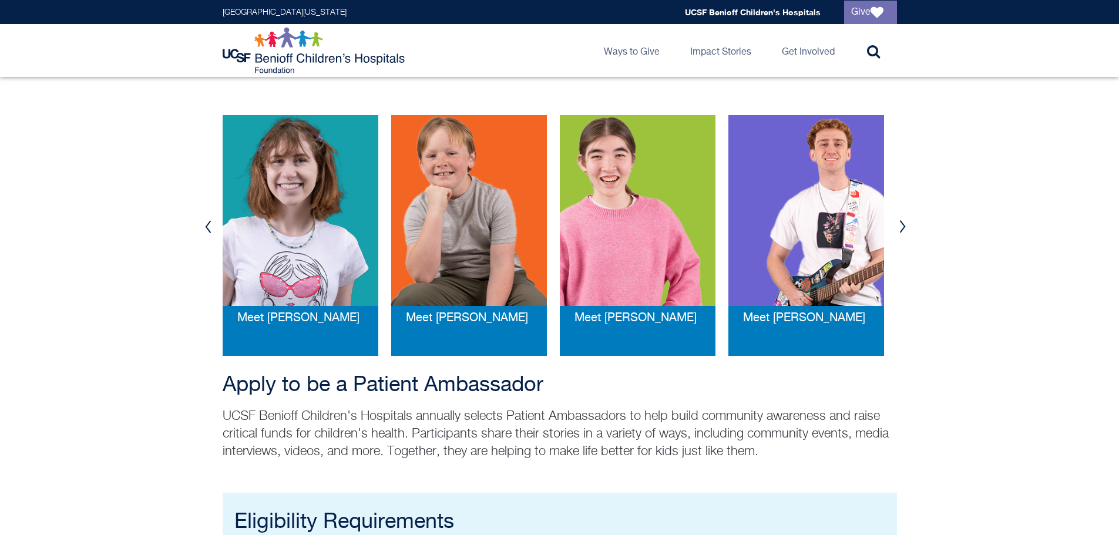
click at [209, 225] on button "Previous" at bounding box center [209, 226] width 18 height 35
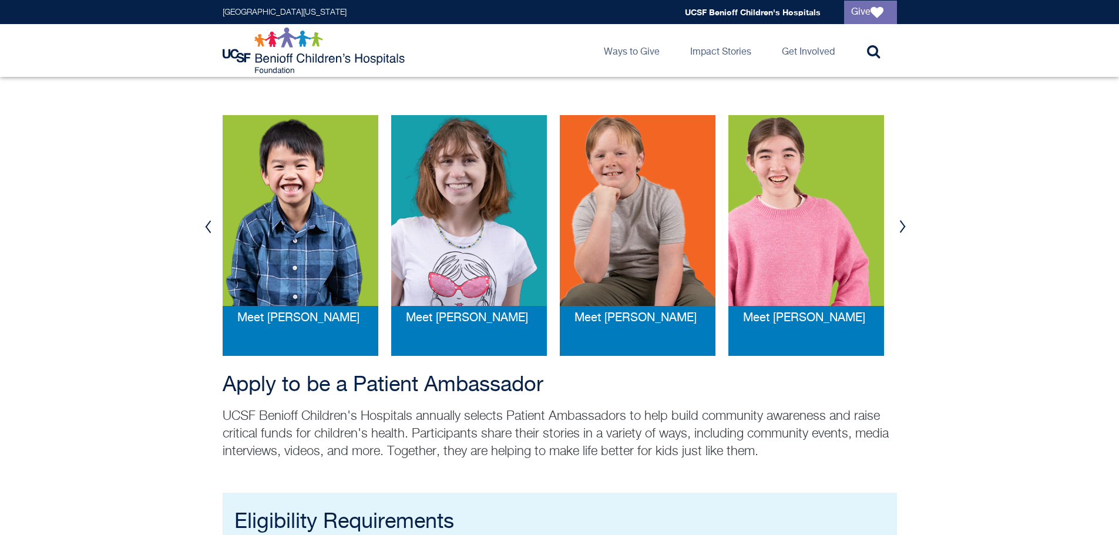
click at [209, 225] on button "Previous" at bounding box center [209, 226] width 18 height 35
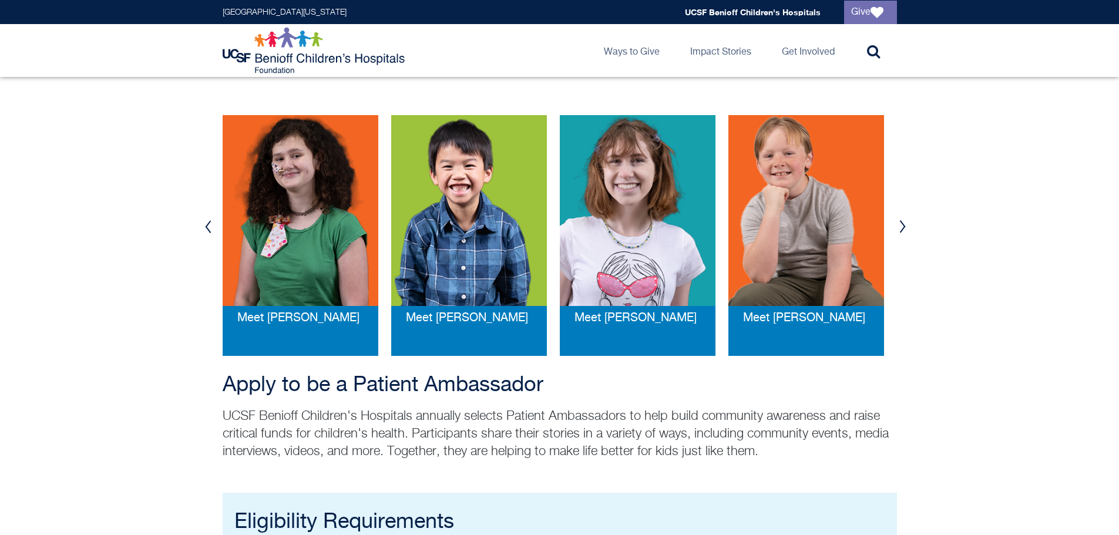
click at [209, 225] on button "Previous" at bounding box center [209, 226] width 18 height 35
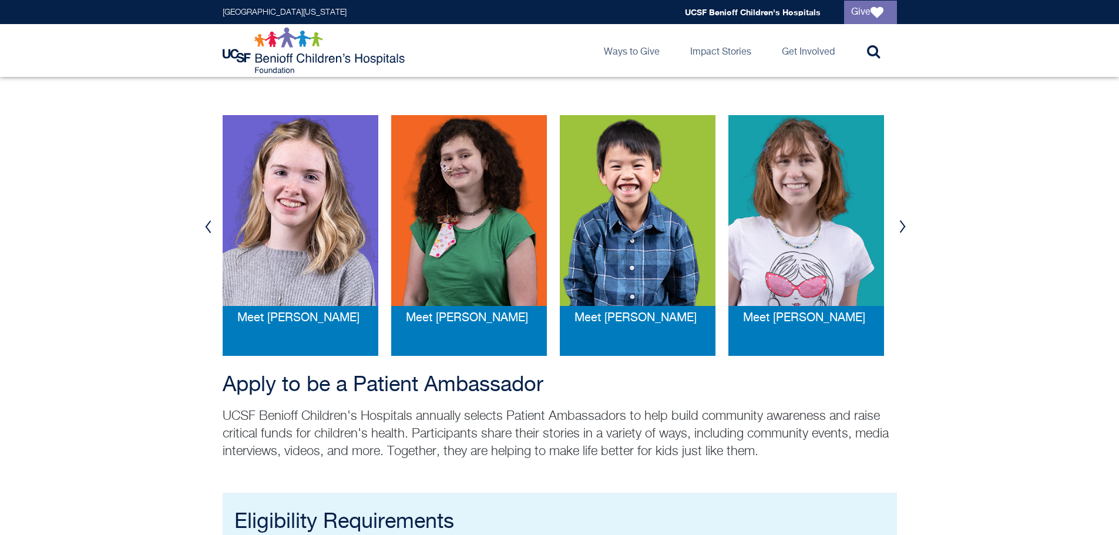
click at [209, 224] on button "Previous" at bounding box center [209, 226] width 18 height 35
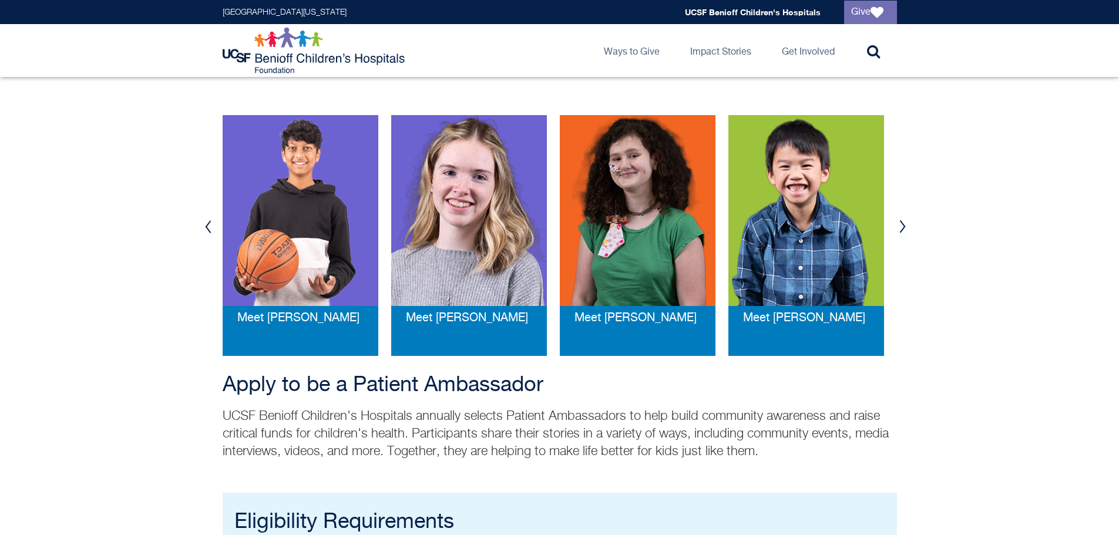
click at [209, 224] on button "Previous" at bounding box center [209, 226] width 18 height 35
